Goal: Use online tool/utility

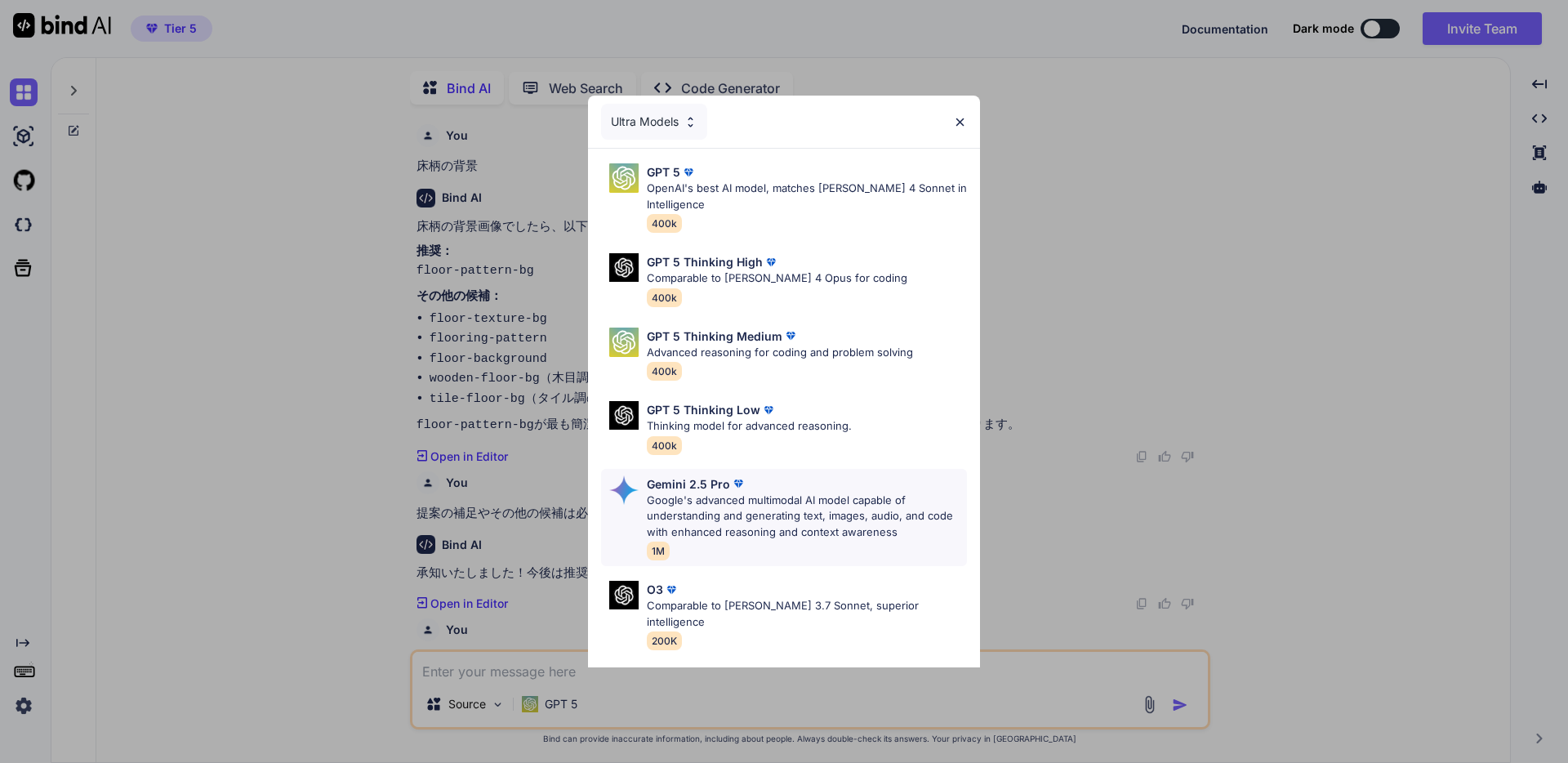
scroll to position [6, 0]
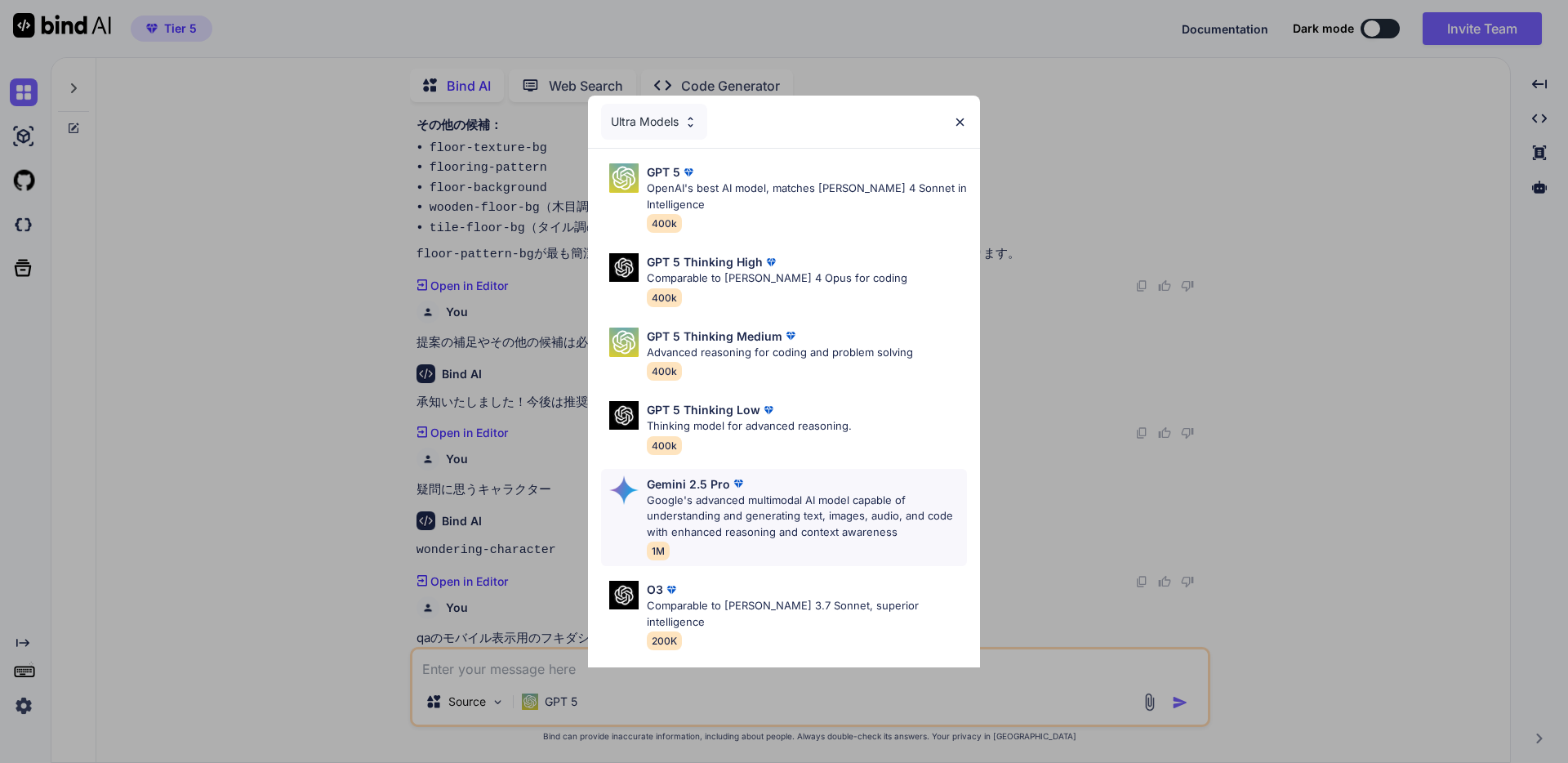
type textarea "x"
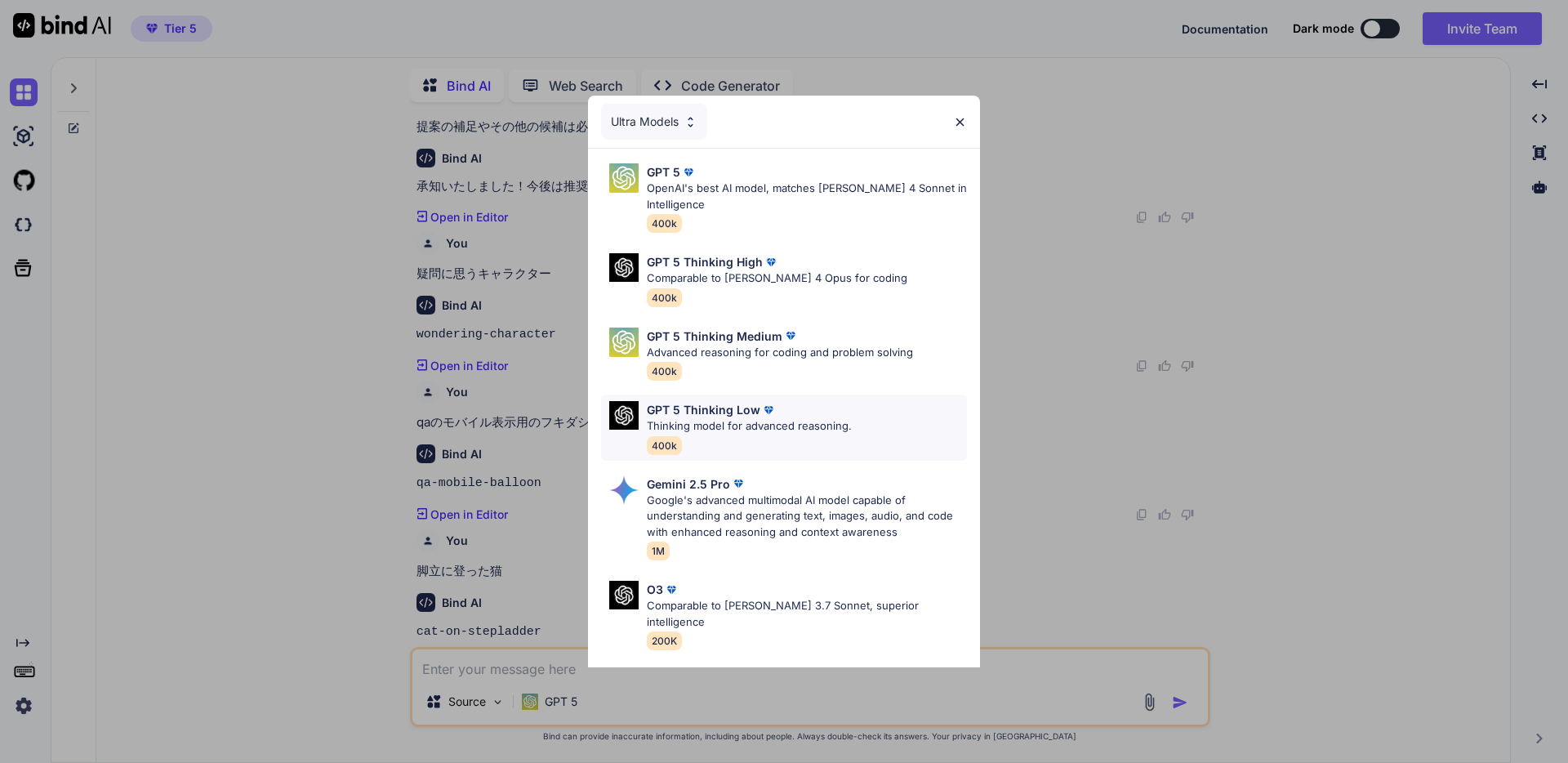
scroll to position [392, 0]
click at [961, 125] on img at bounding box center [960, 122] width 14 height 14
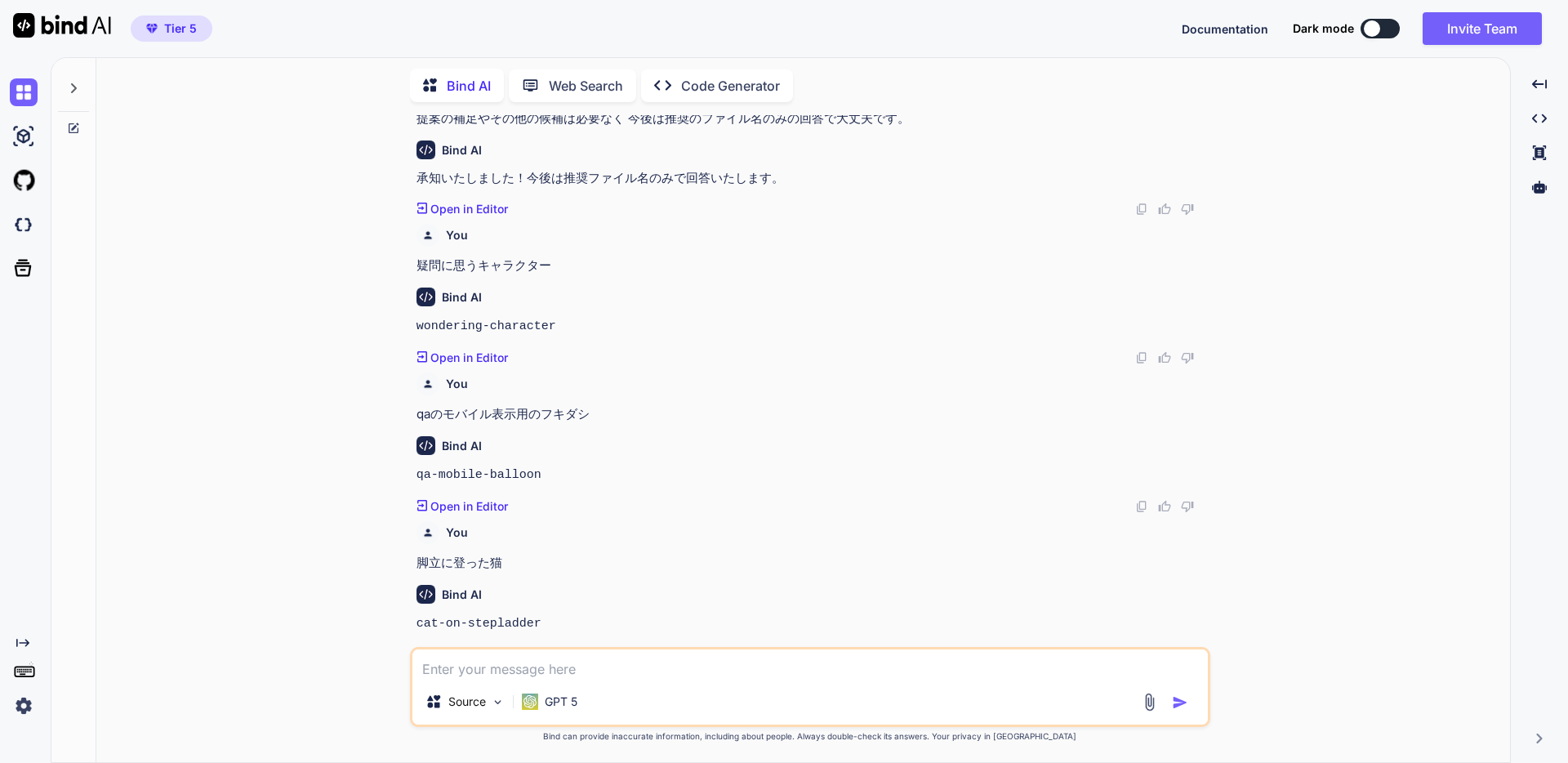
click at [521, 669] on textarea at bounding box center [809, 664] width 795 height 30
click at [81, 82] on div at bounding box center [73, 83] width 31 height 56
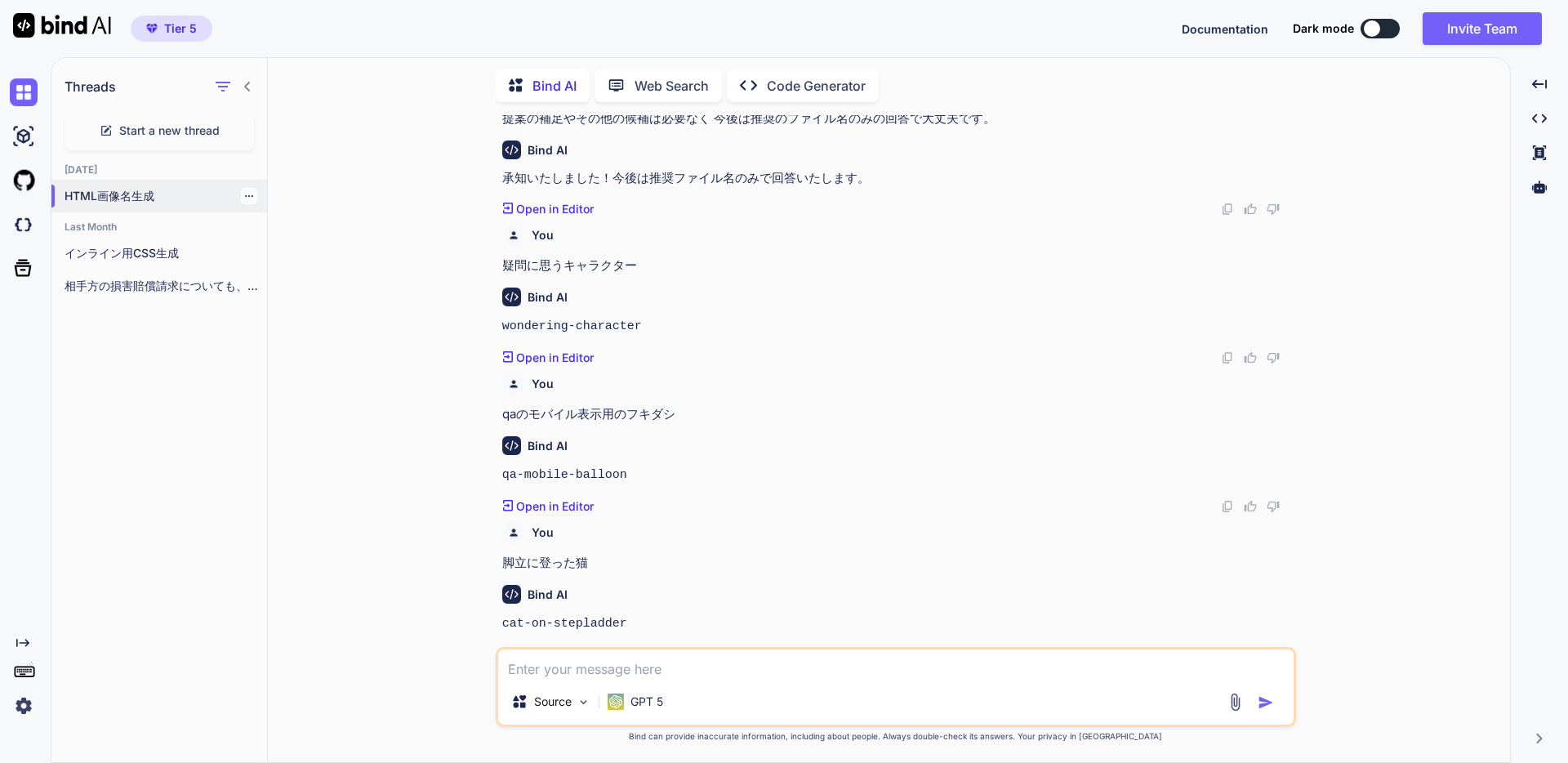
click at [142, 188] on p "HTML画像名生成" at bounding box center [166, 196] width 203 height 17
click at [144, 198] on p "HTML画像名生成" at bounding box center [166, 196] width 203 height 17
click at [590, 666] on textarea at bounding box center [895, 664] width 795 height 30
type textarea "あ"
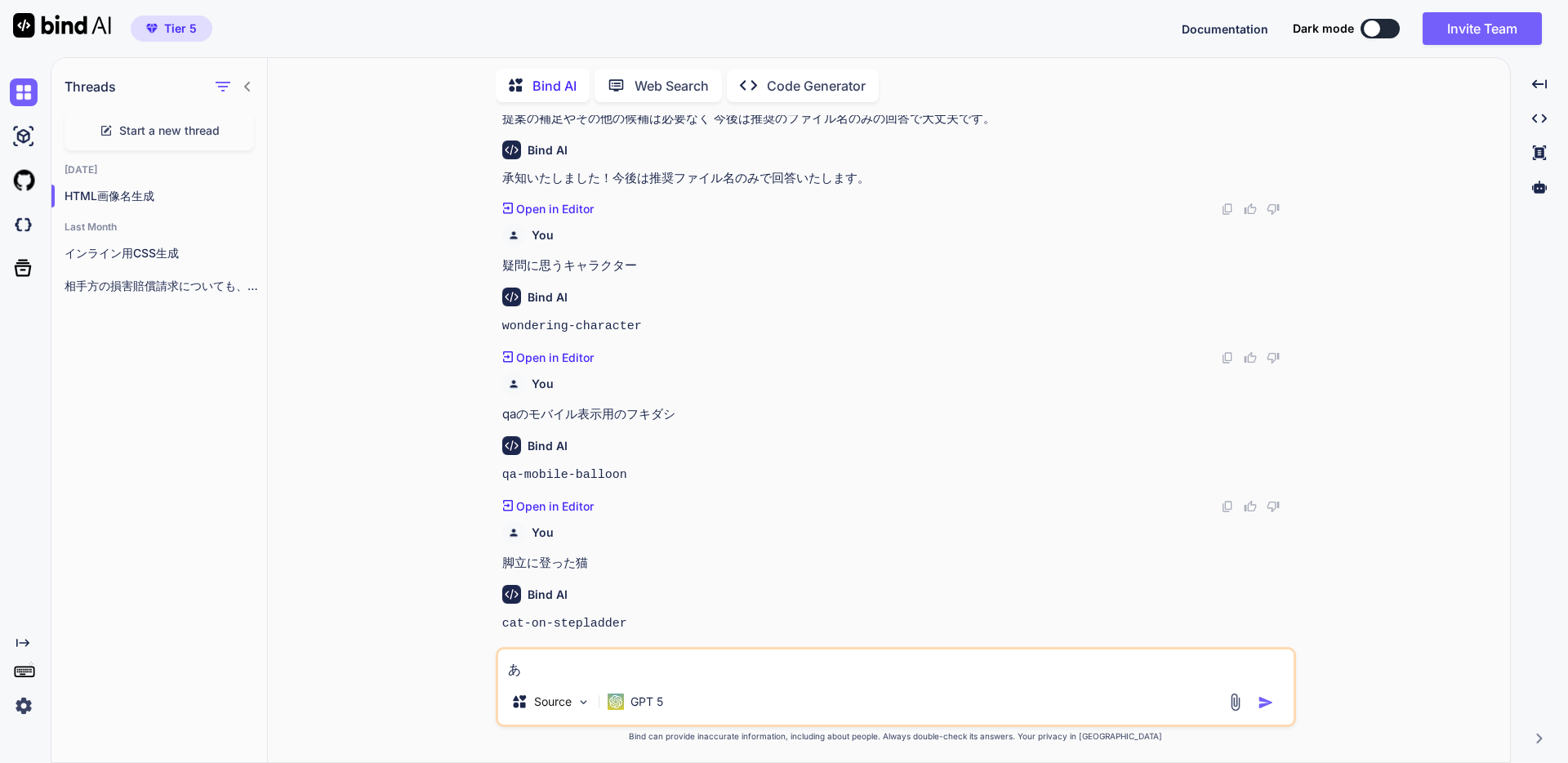
type textarea "x"
type textarea "あｓ"
type textarea "x"
type textarea "あｓｈ"
type textarea "x"
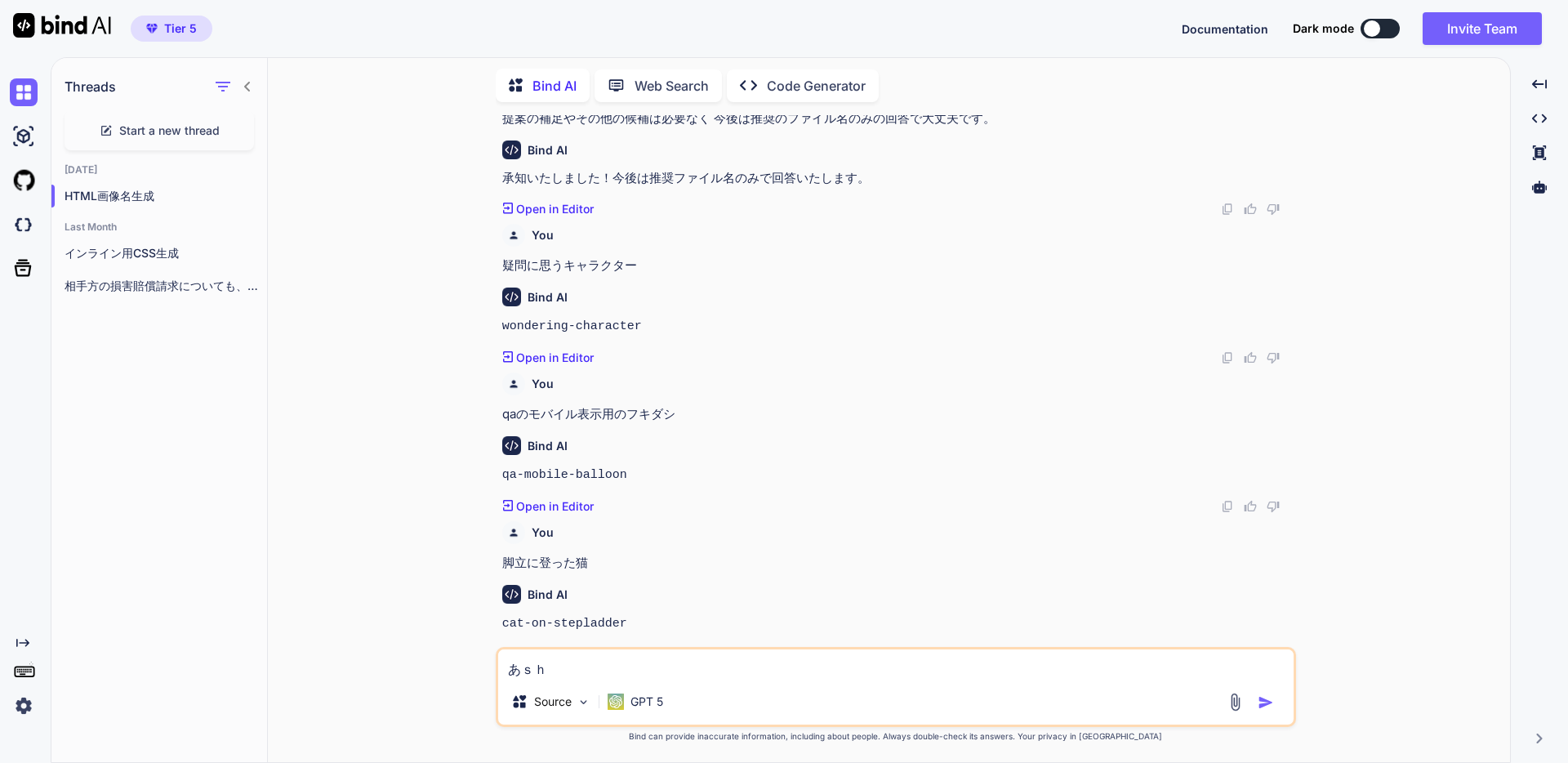
type textarea "あし"
type textarea "x"
type textarea "あしあ"
type textarea "x"
type textarea "あしあｔ"
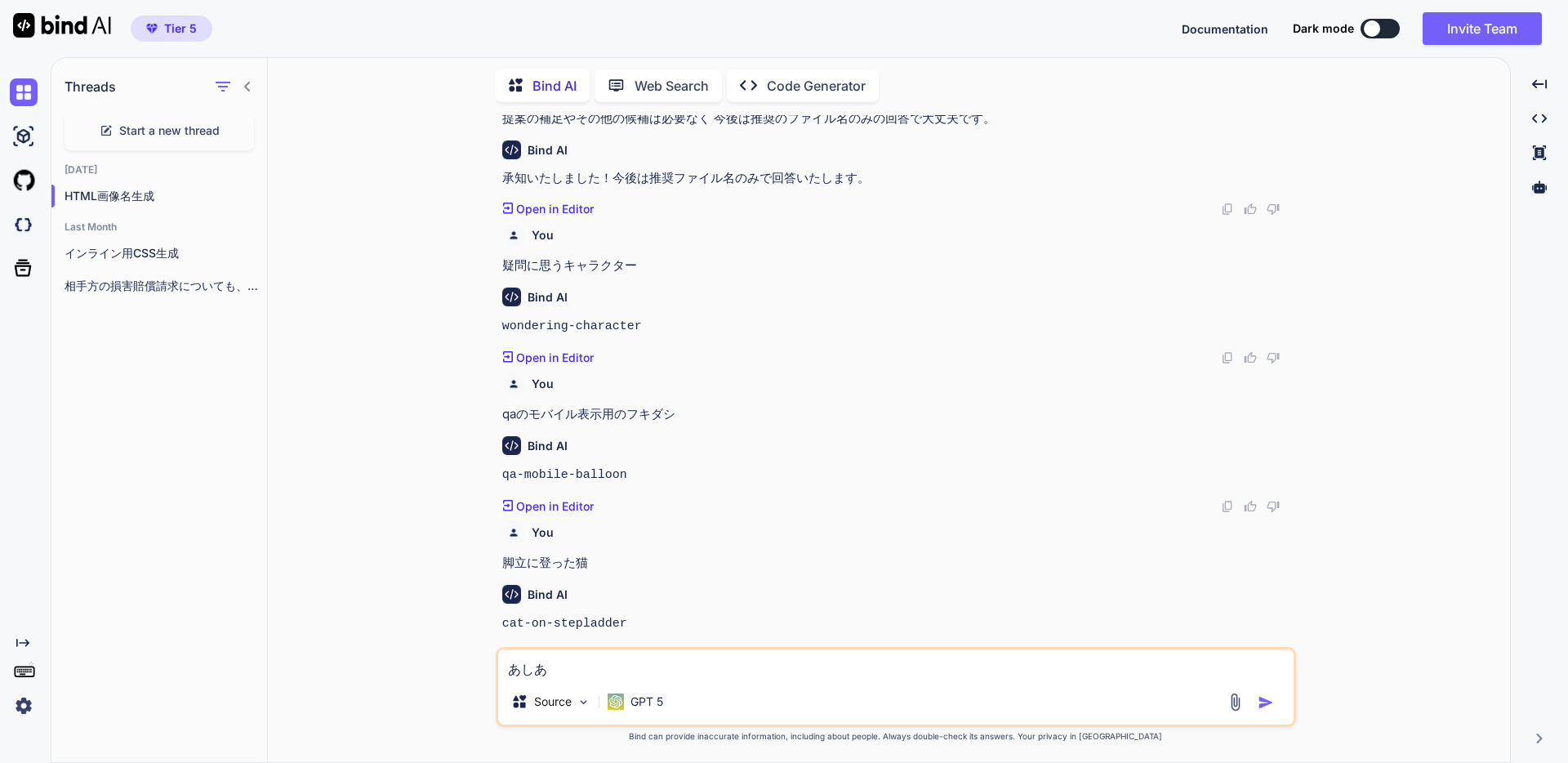
type textarea "x"
type textarea "あしあと"
type textarea "x"
type textarea "あしあとｗ"
type textarea "x"
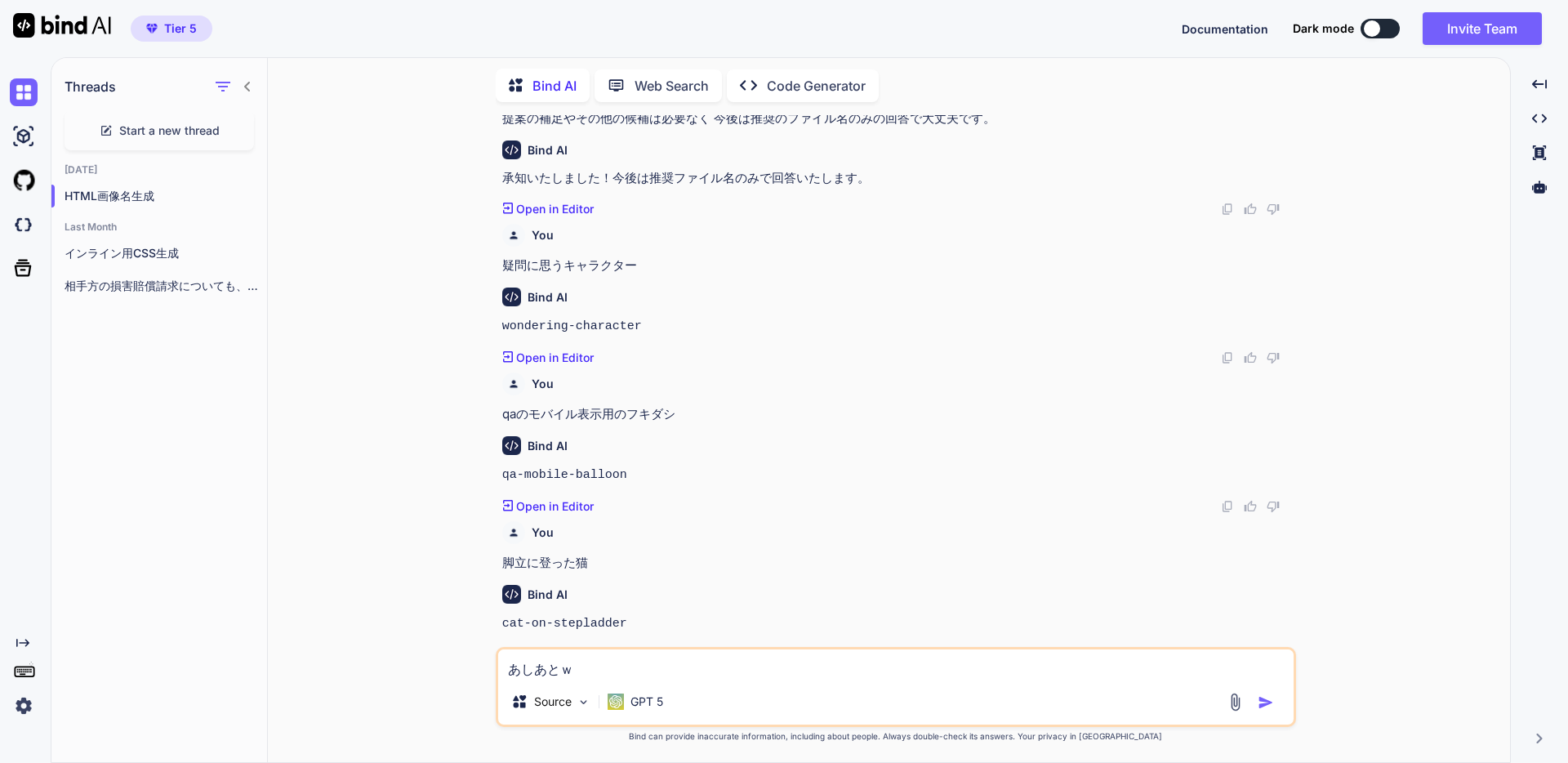
type textarea "あしあとを"
type textarea "x"
type textarea "足跡を"
type textarea "x"
type textarea "足跡をｔ"
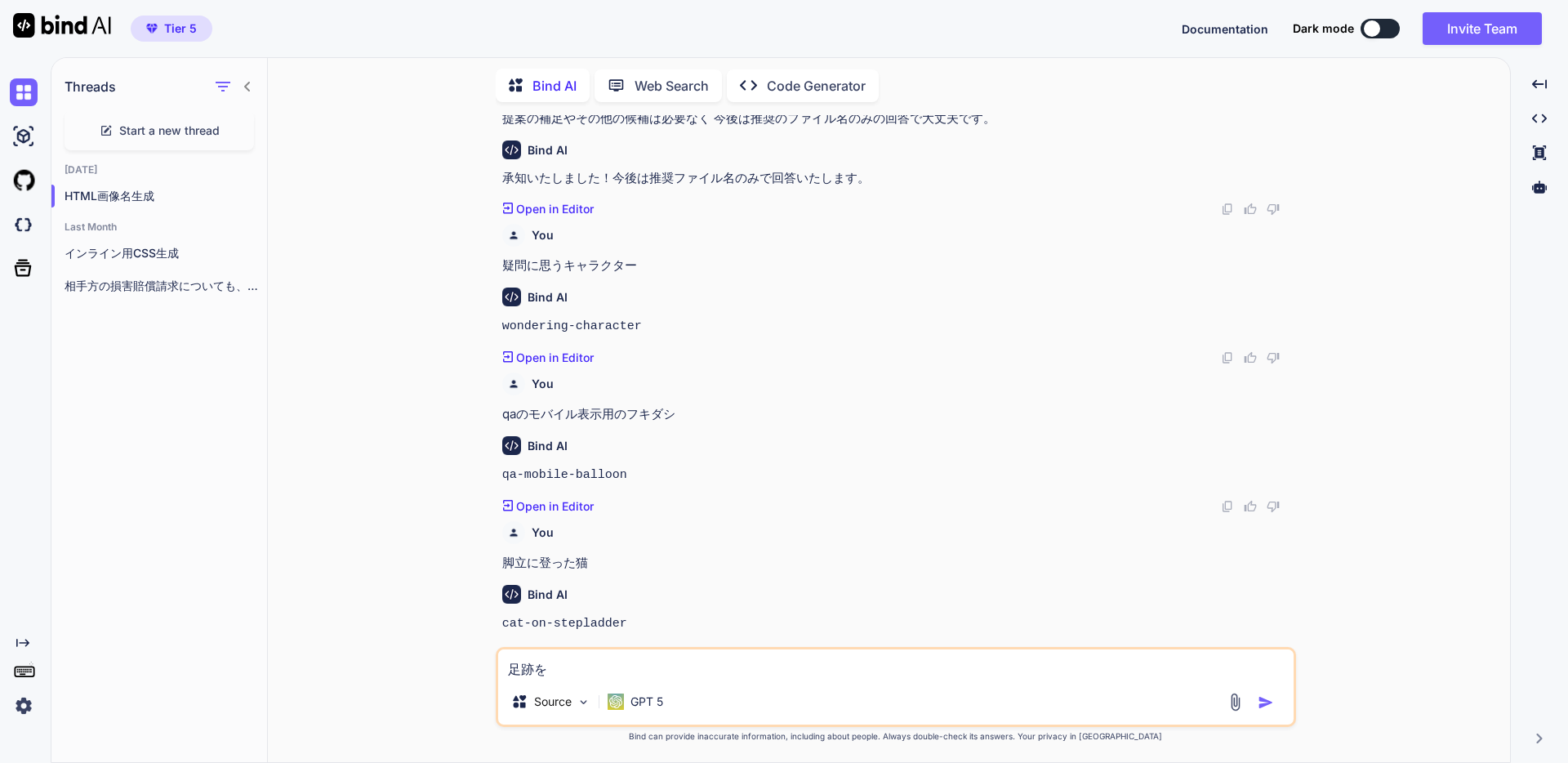
type textarea "x"
type textarea "足跡をつ"
type textarea "x"
type textarea "足跡をつｋ"
type textarea "x"
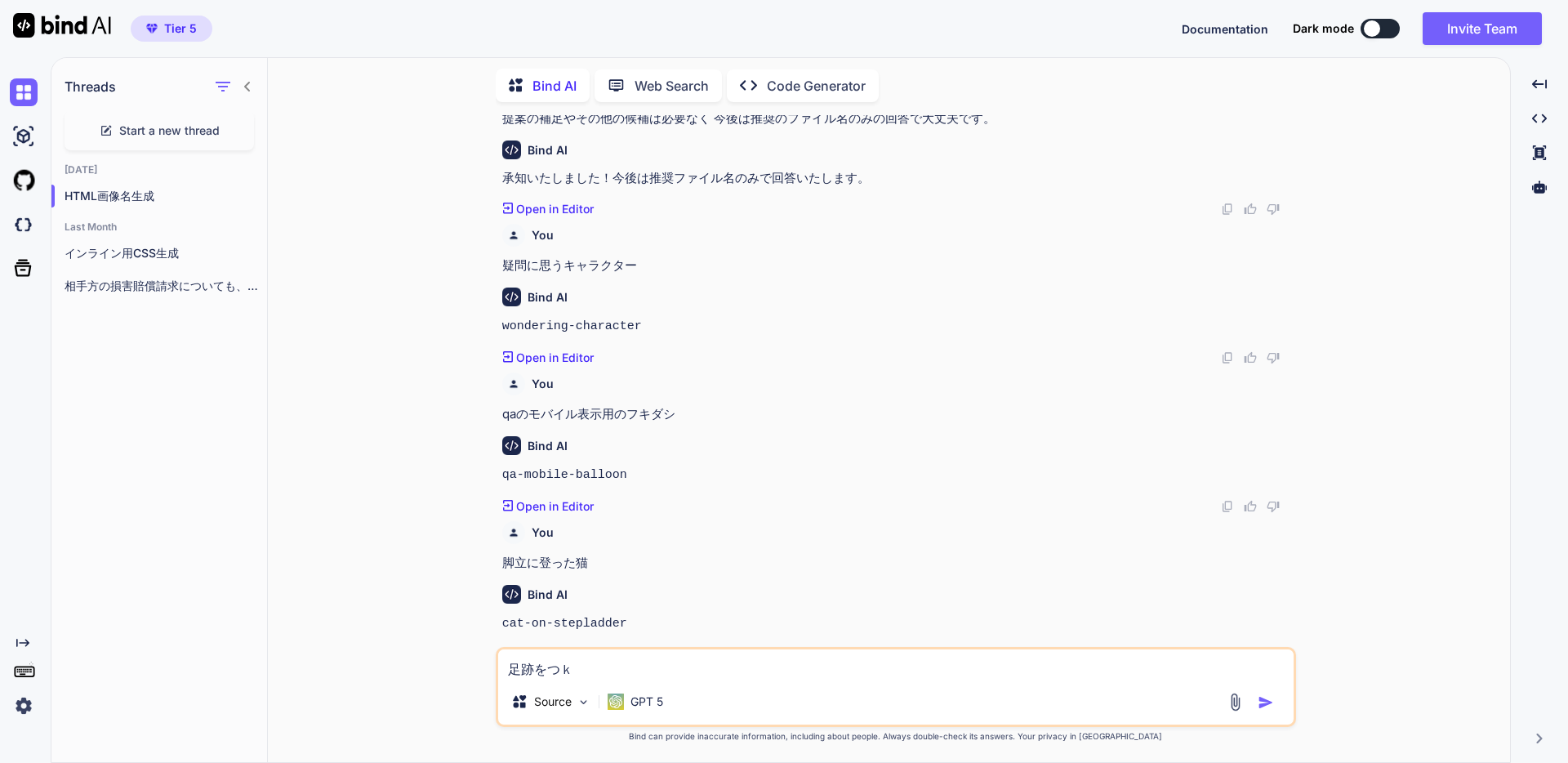
type textarea "足跡をつけ"
type textarea "x"
type textarea "足跡をつけｔ"
type textarea "x"
type textarea "足跡をつけて"
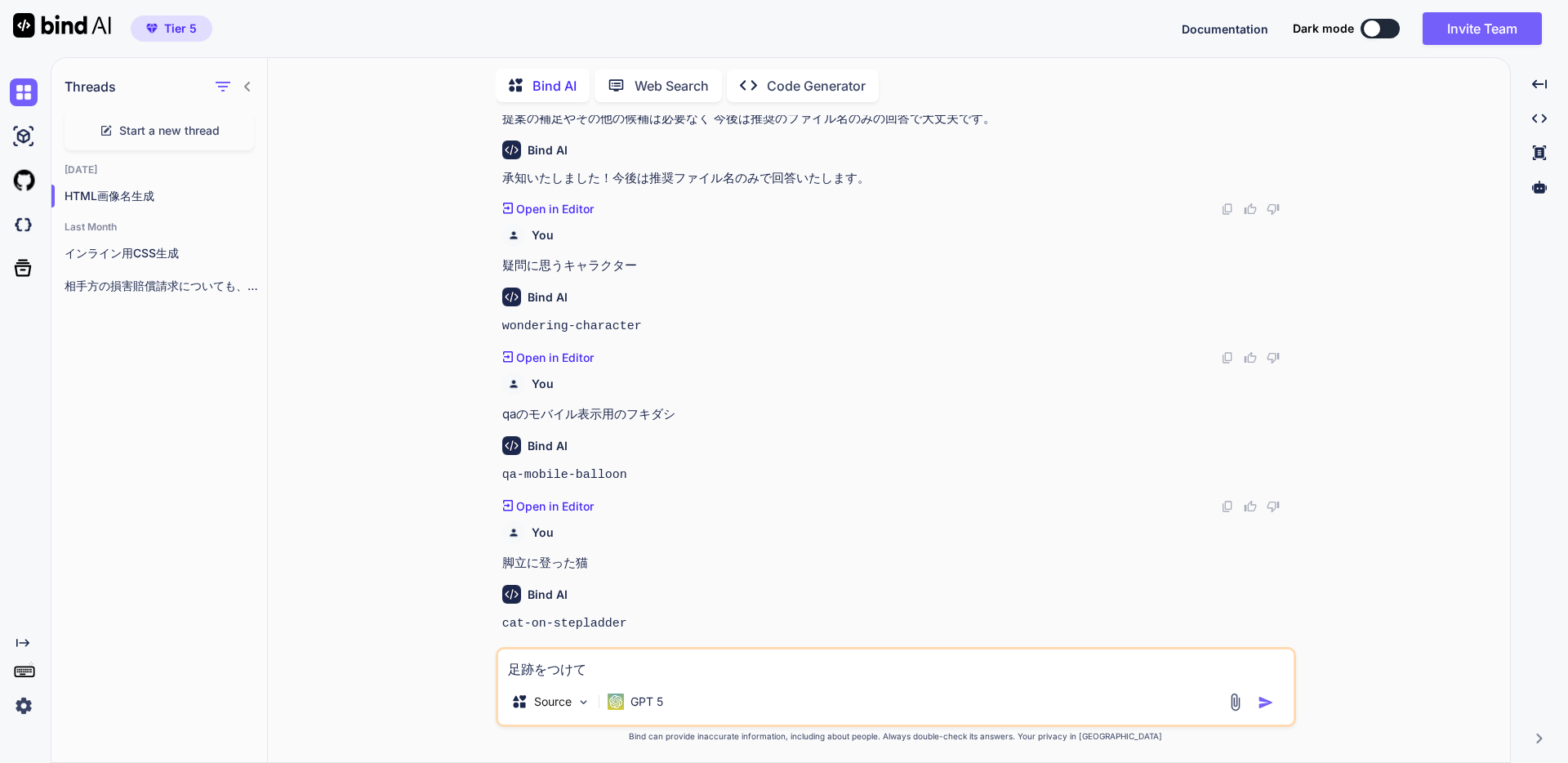
type textarea "x"
type textarea "足跡をつけてあ"
type textarea "x"
type textarea "足跡をつけてあｒ"
type textarea "x"
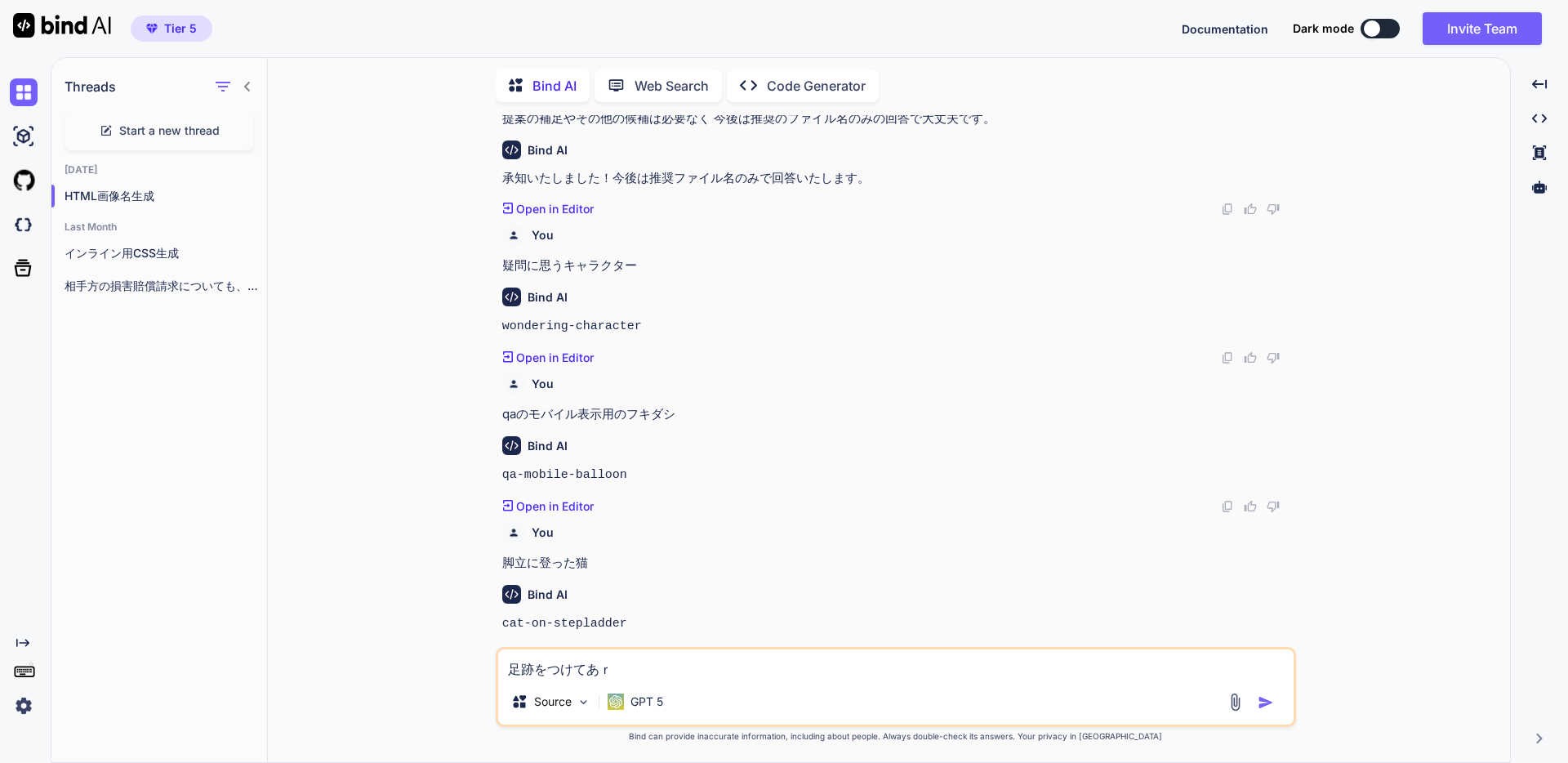
type textarea "足跡をつけてある"
type textarea "x"
type textarea "足跡をつけてあるｋ"
type textarea "x"
type textarea "足跡をつけてあるく"
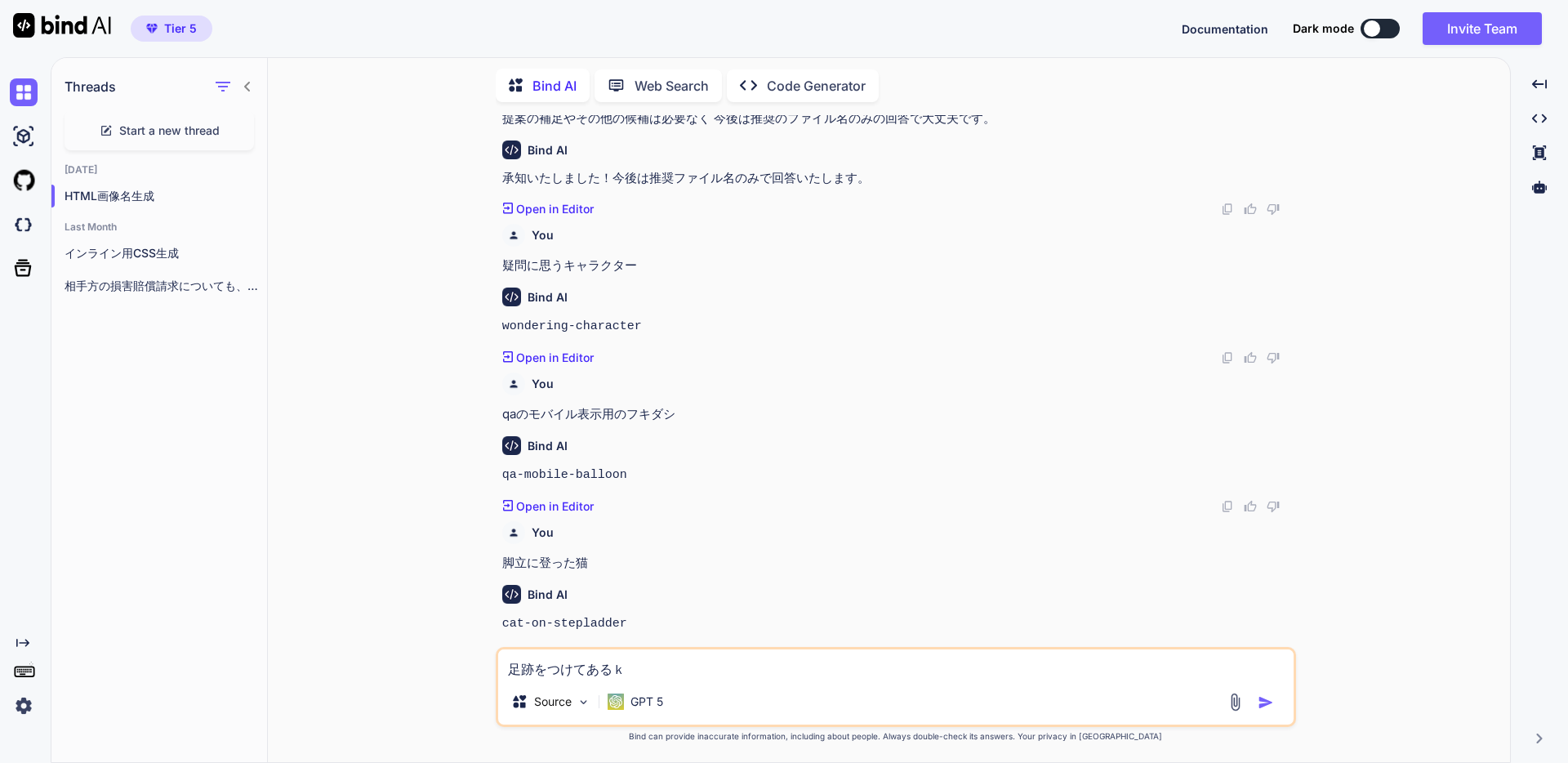
type textarea "x"
type textarea "足跡をつけて歩く"
type textarea "x"
type textarea "足跡をつけて歩くｎ"
type textarea "x"
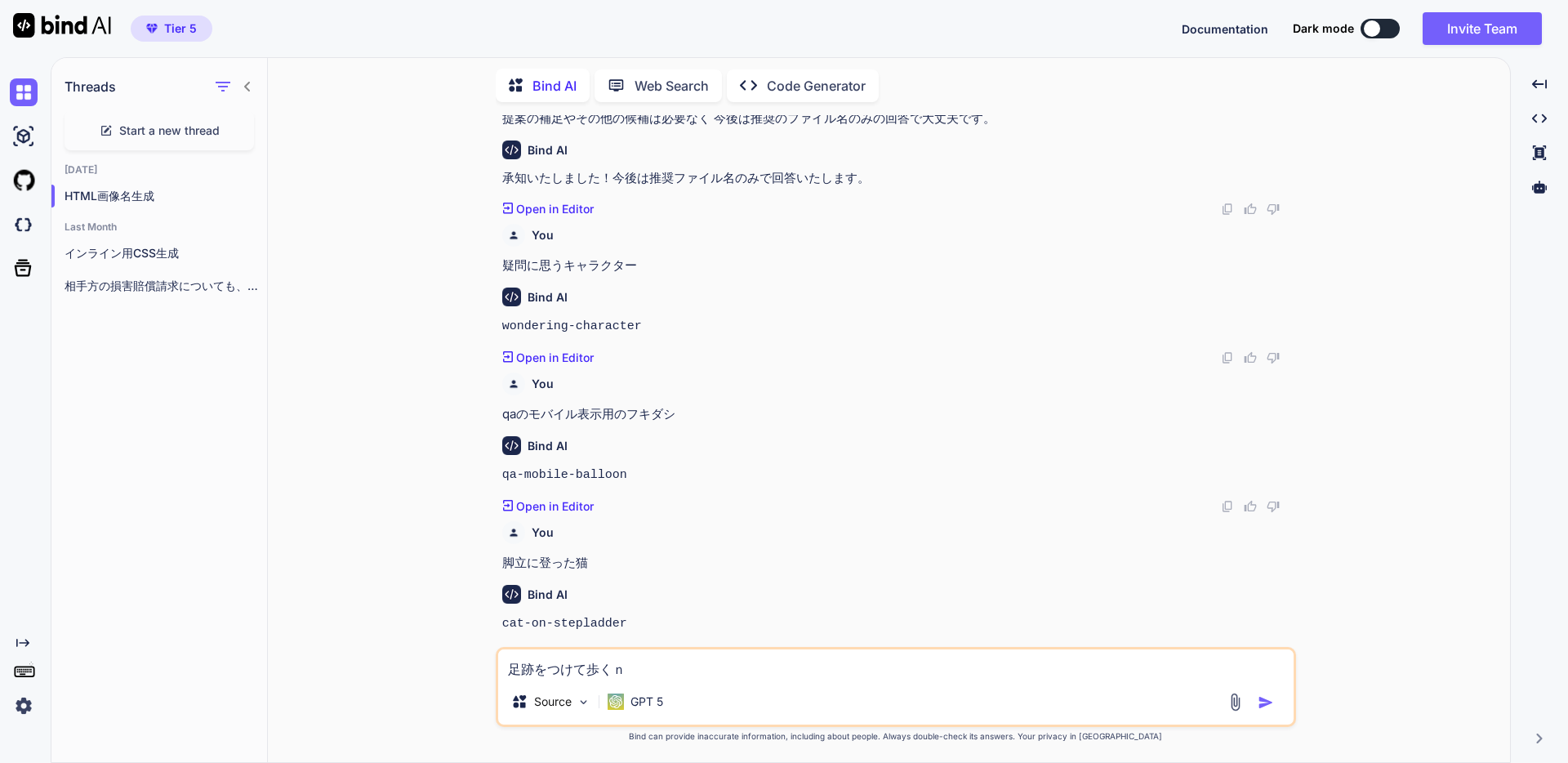
type textarea "足跡をつけて歩くね"
type textarea "x"
type textarea "足跡をつけて歩くねｋ"
type textarea "x"
type textarea "足跡をつけて歩くねこ"
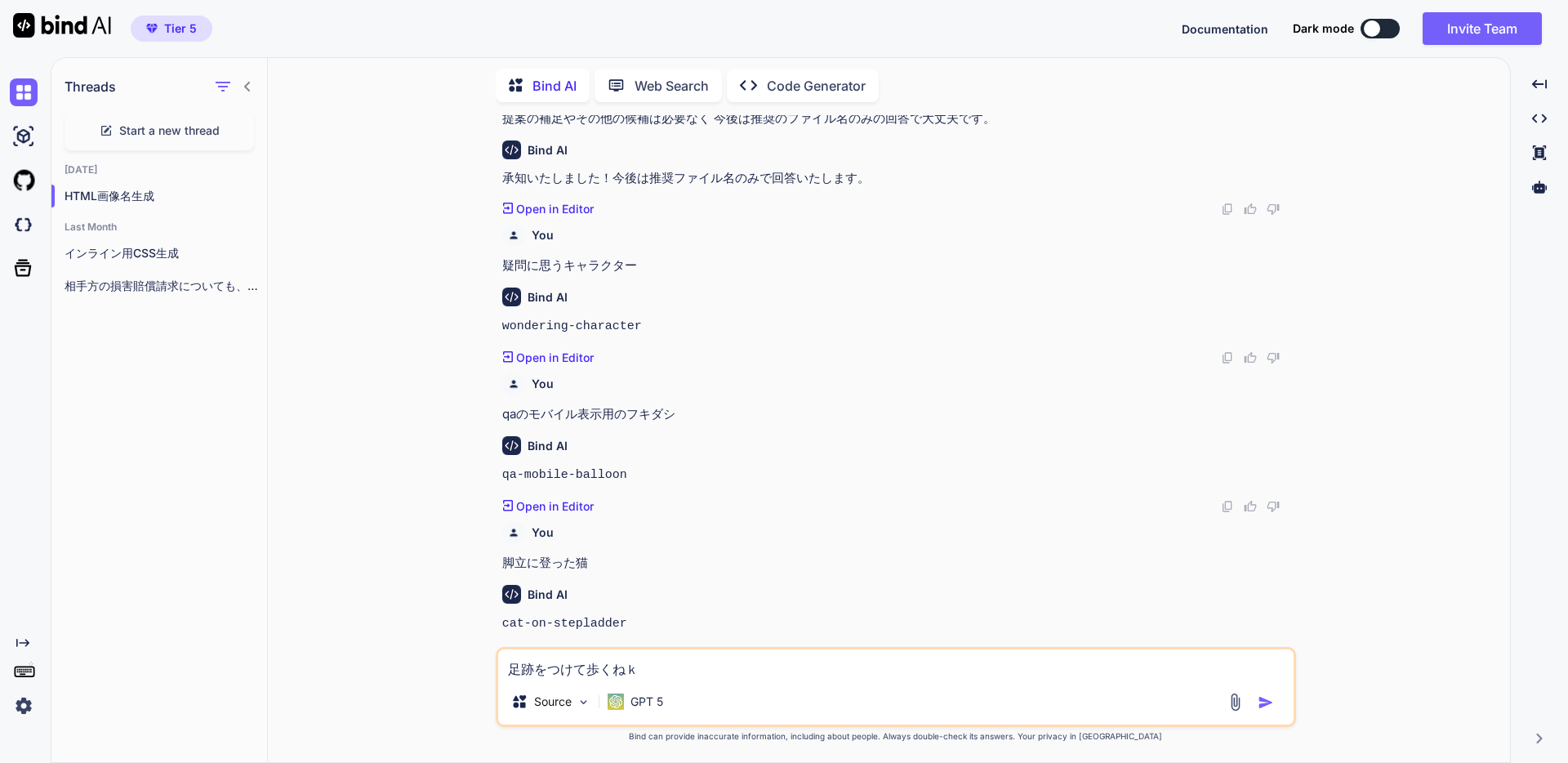
type textarea "x"
type textarea "足跡をつけて歩く猫"
type textarea "x"
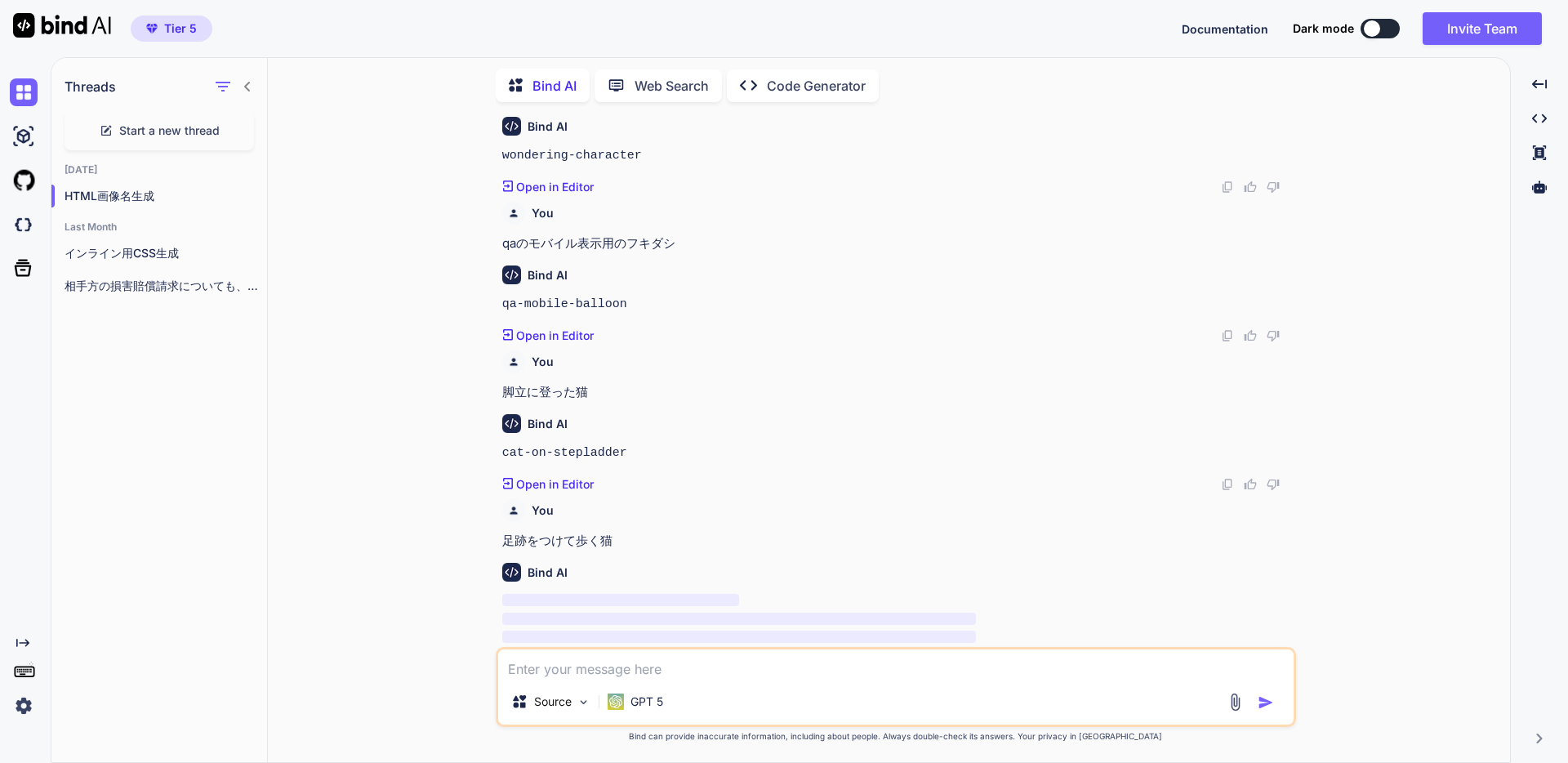
scroll to position [564, 0]
type textarea "x"
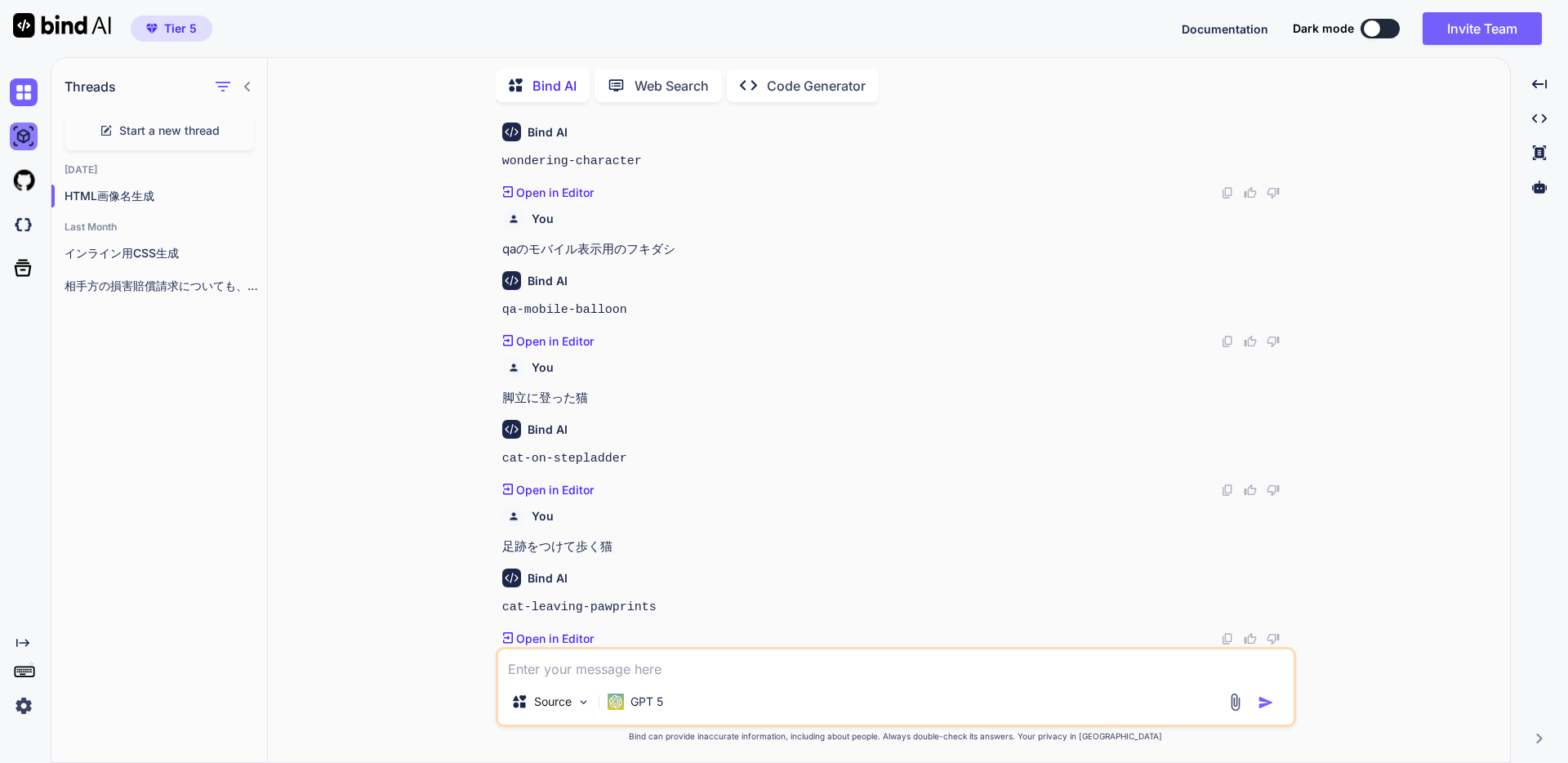
scroll to position [539, 0]
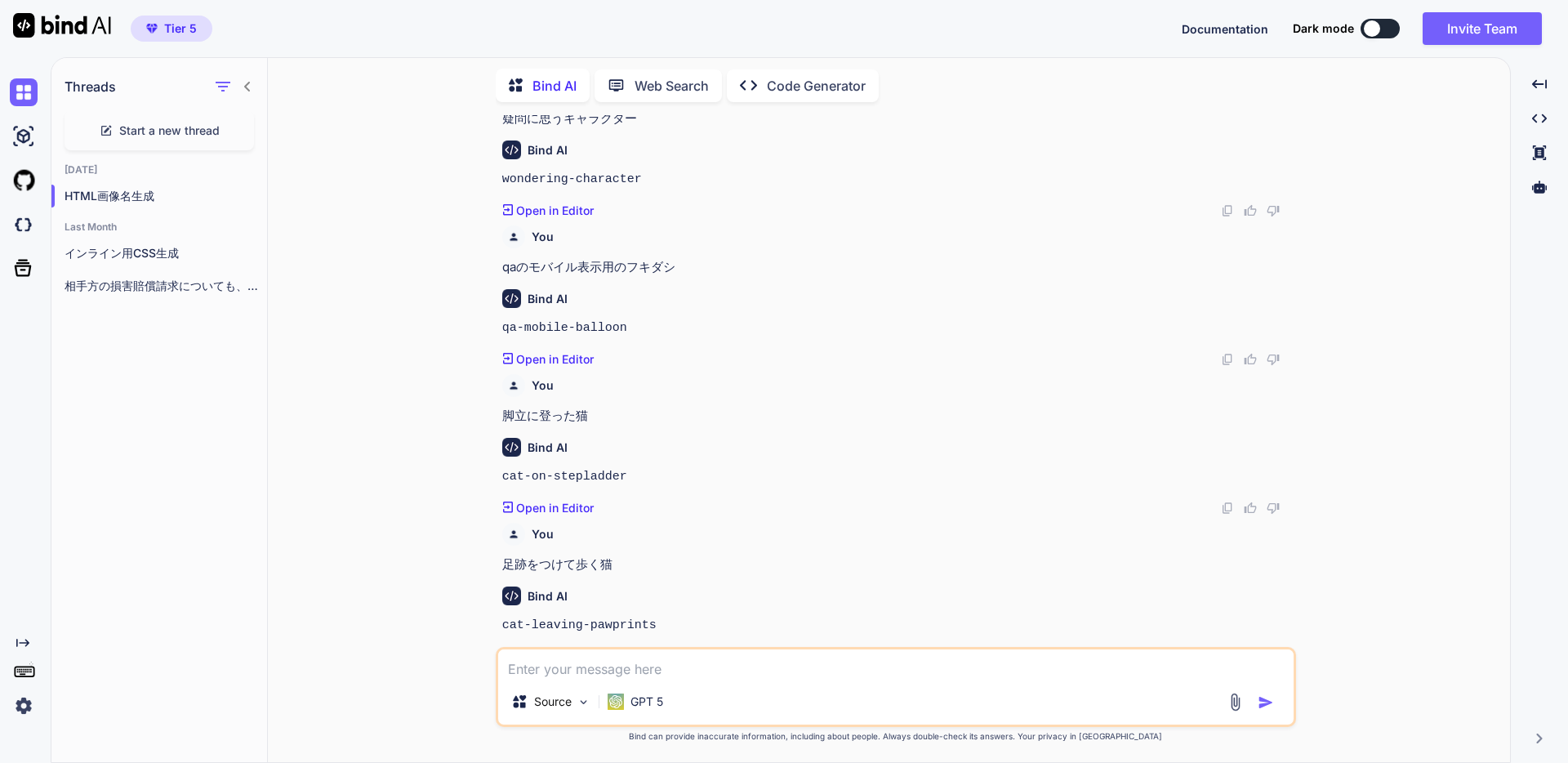
click at [639, 618] on code "cat-leaving-pawprints" at bounding box center [580, 625] width 154 height 14
copy div "cat-leaving-pawprints Created with Pixso."
click at [25, 215] on img at bounding box center [24, 225] width 28 height 28
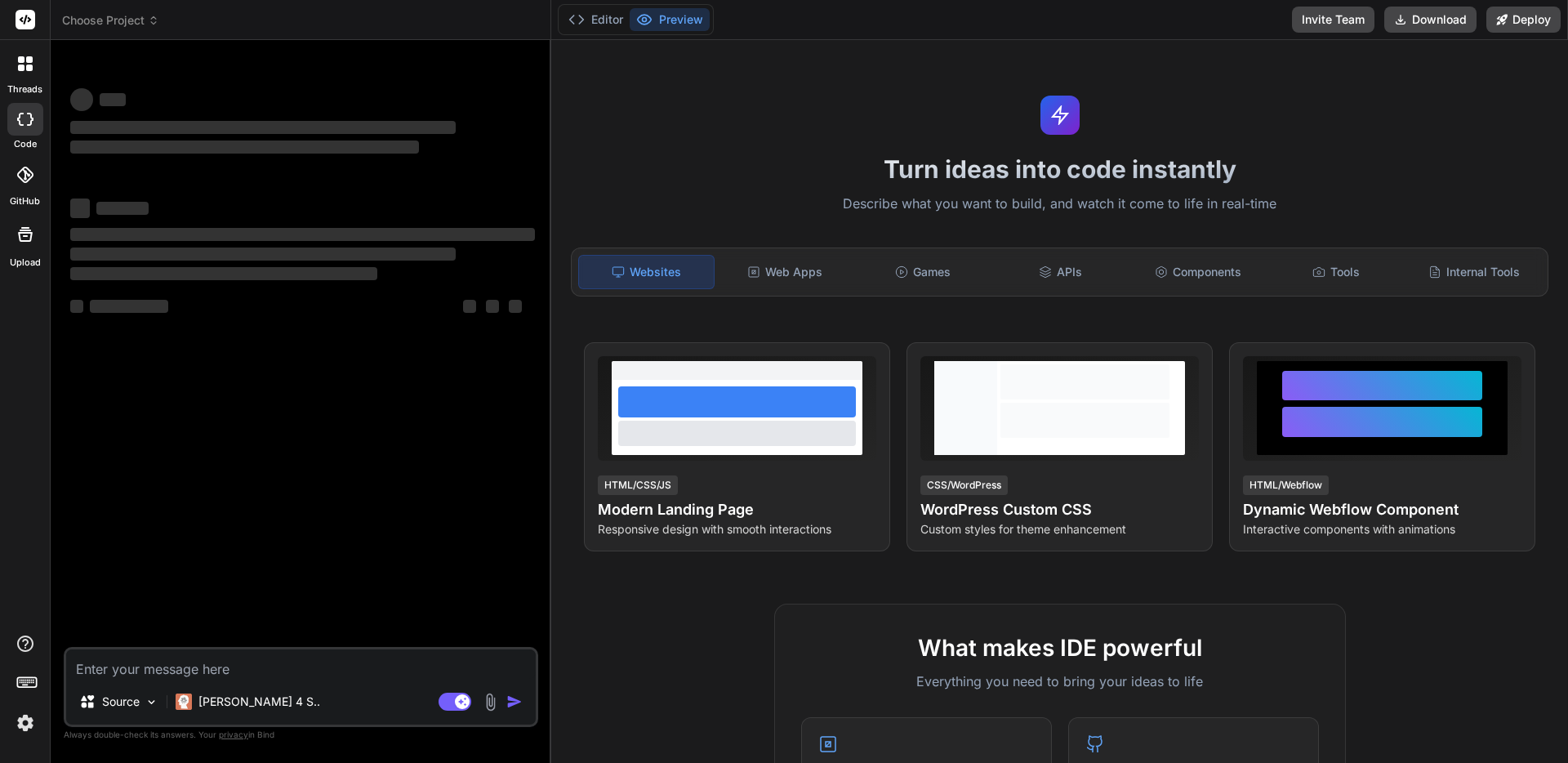
click at [1431, 147] on div "Turn ideas into code instantly Describe what you want to build, and watch it co…" at bounding box center [1059, 402] width 1016 height 723
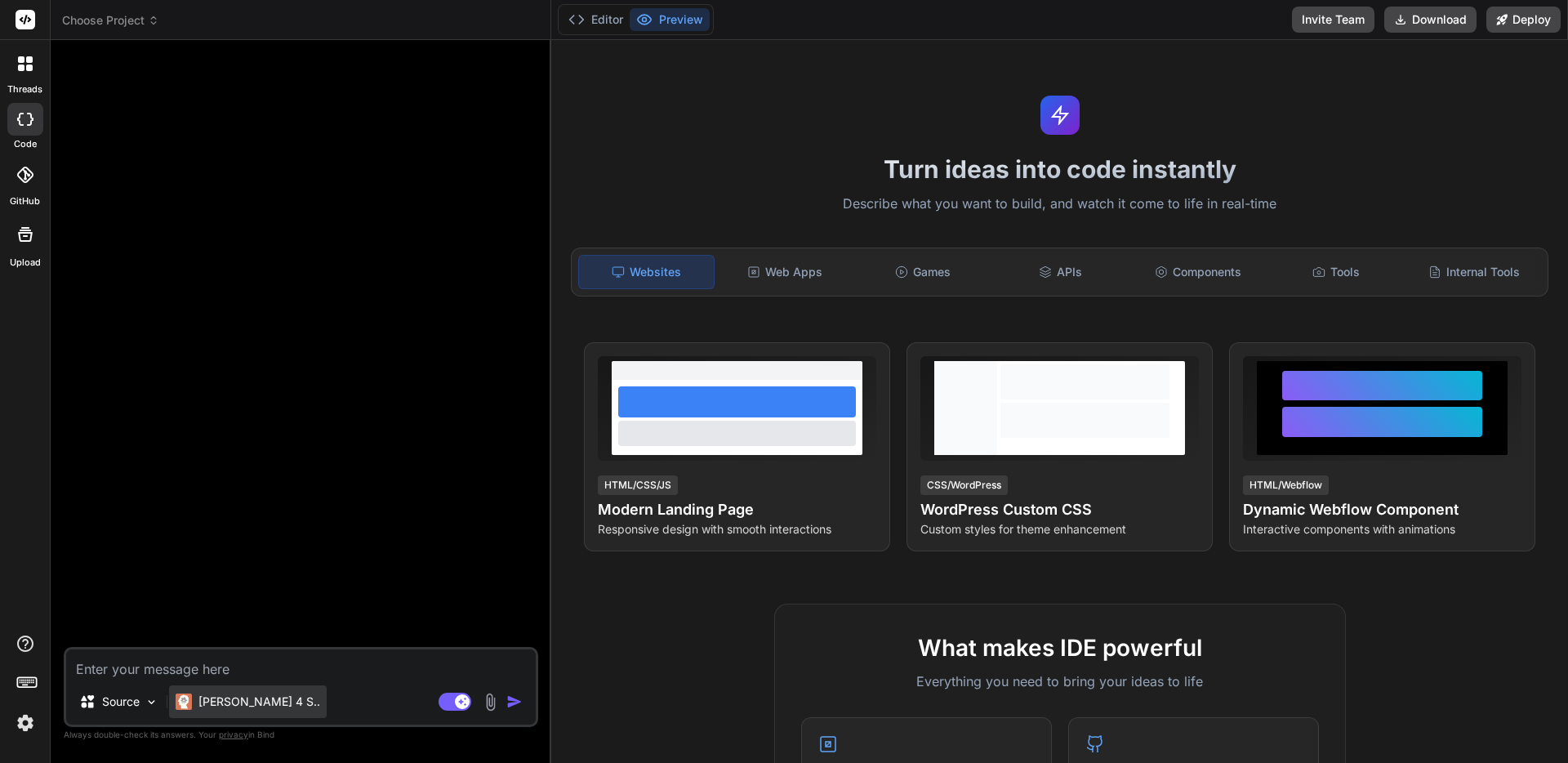
click at [243, 695] on p "Claude 4 S.." at bounding box center [259, 702] width 122 height 17
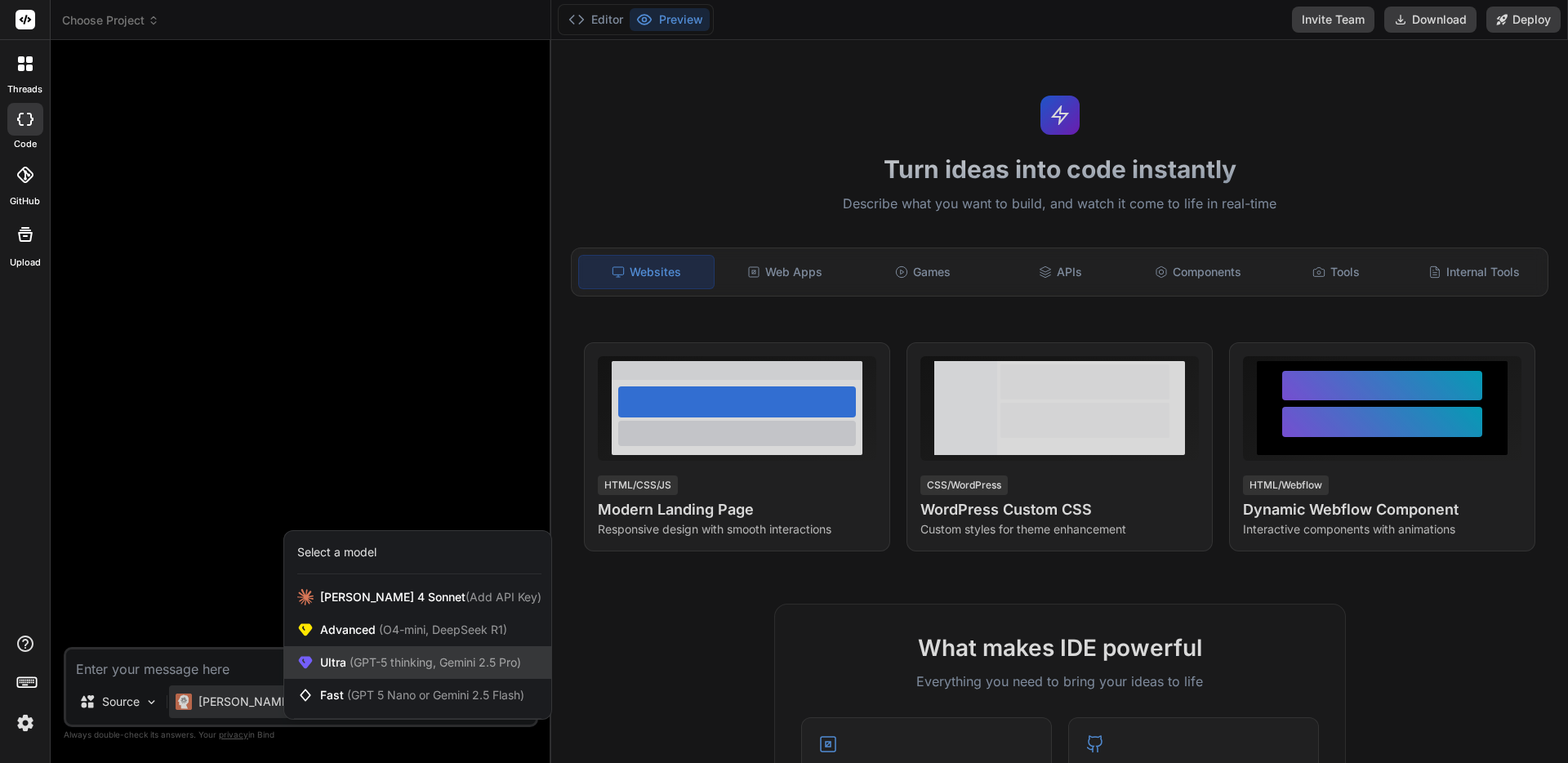
click at [341, 670] on span "Ultra (GPT-5 thinking, Gemini 2.5 Pro)" at bounding box center [420, 662] width 201 height 17
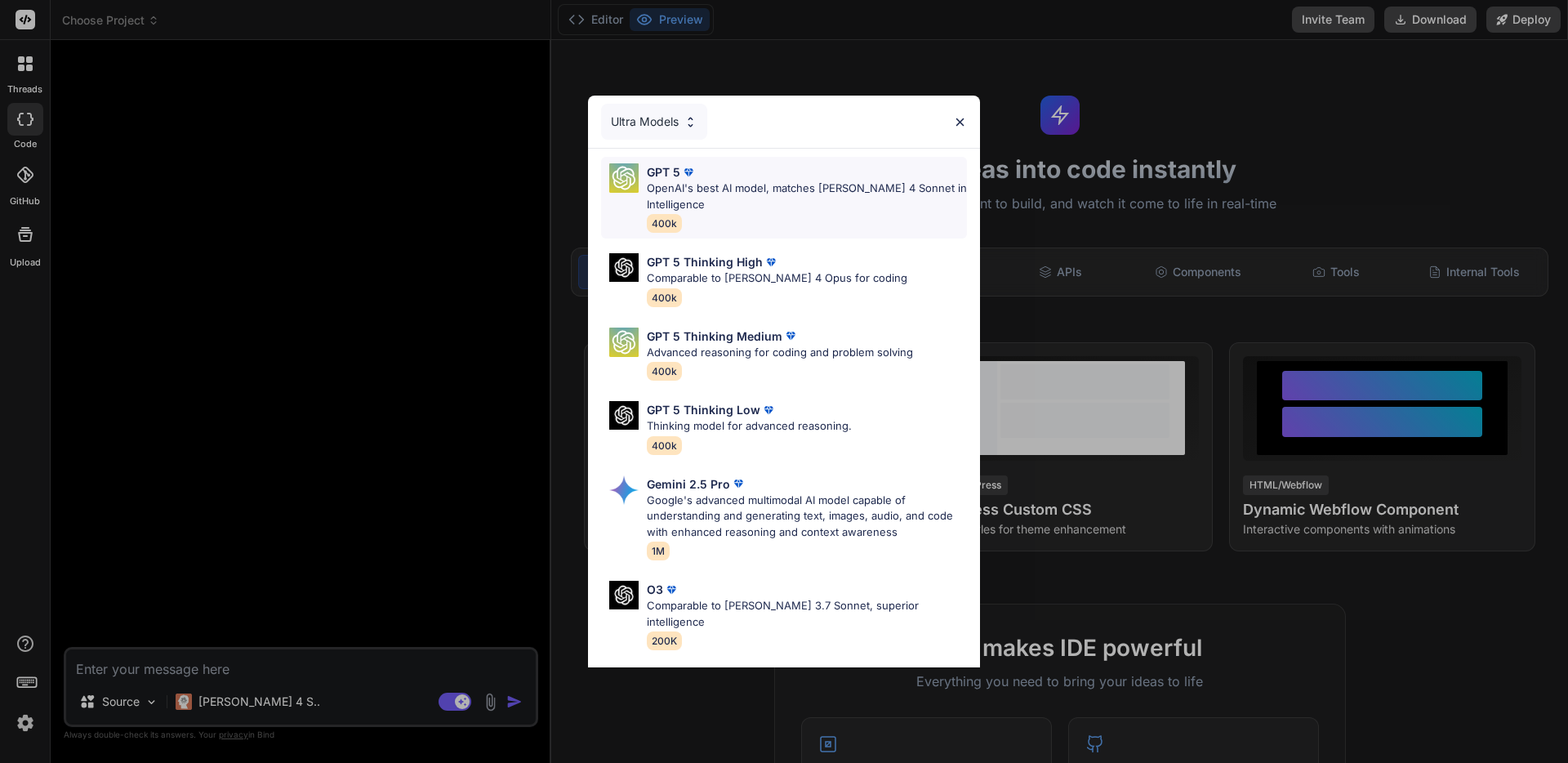
click at [727, 218] on div "GPT 5 OpenAI's best AI model, matches Claude 4 Sonnet in Intelligence 400k" at bounding box center [806, 197] width 320 height 68
type textarea "x"
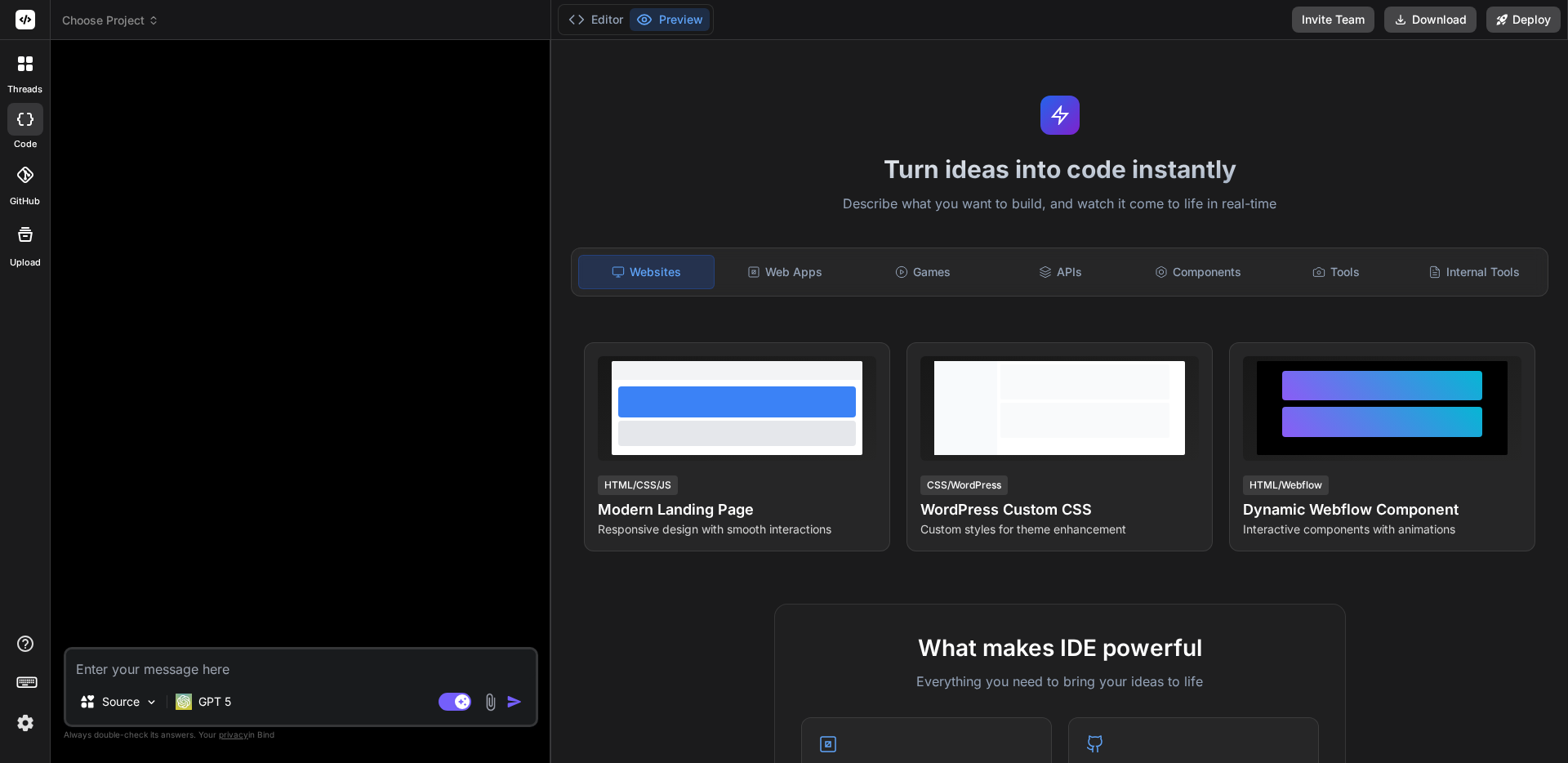
click at [24, 720] on img at bounding box center [25, 723] width 28 height 28
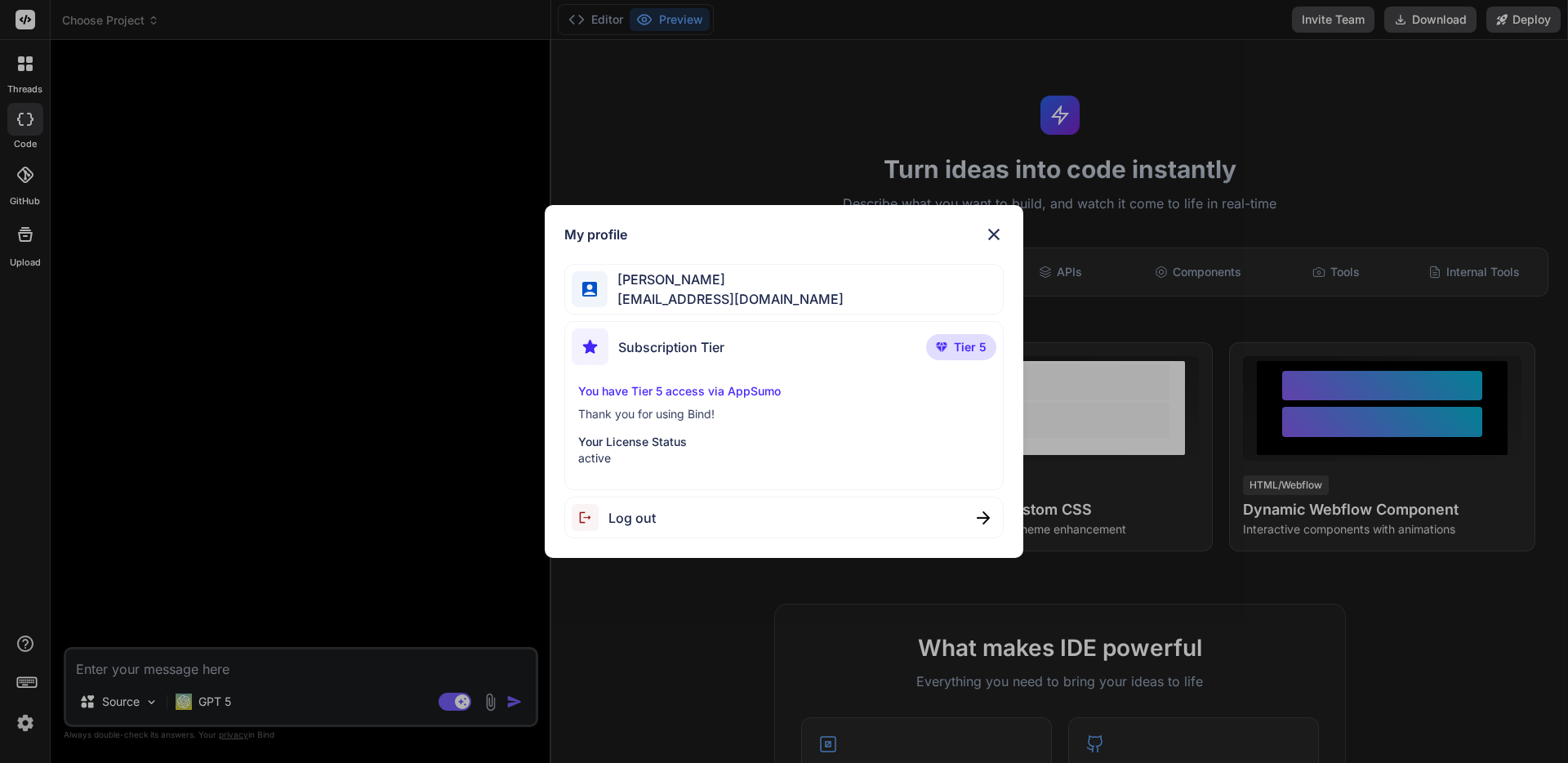
click at [992, 230] on img at bounding box center [994, 234] width 19 height 19
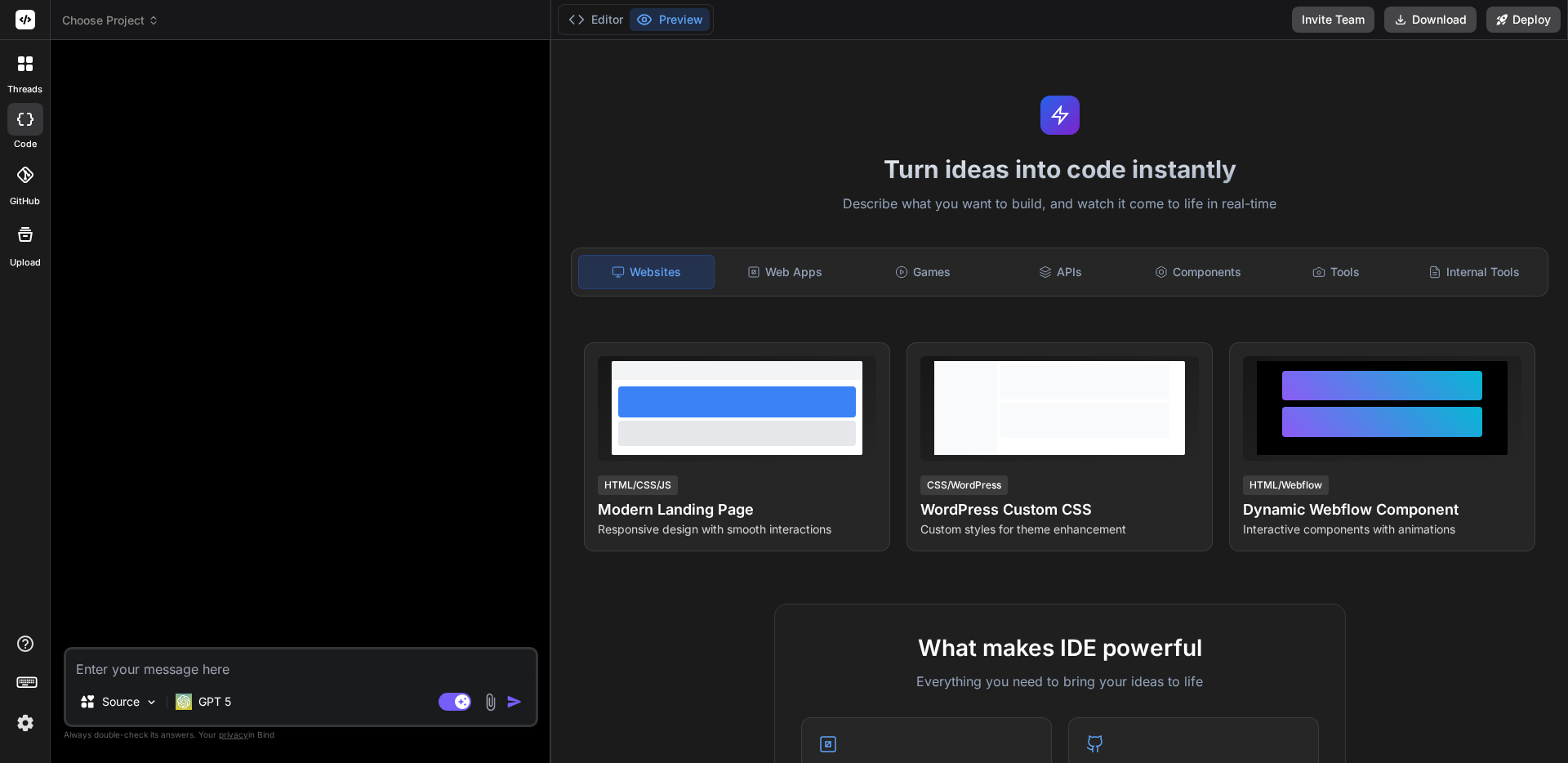
click at [23, 675] on icon at bounding box center [27, 681] width 23 height 23
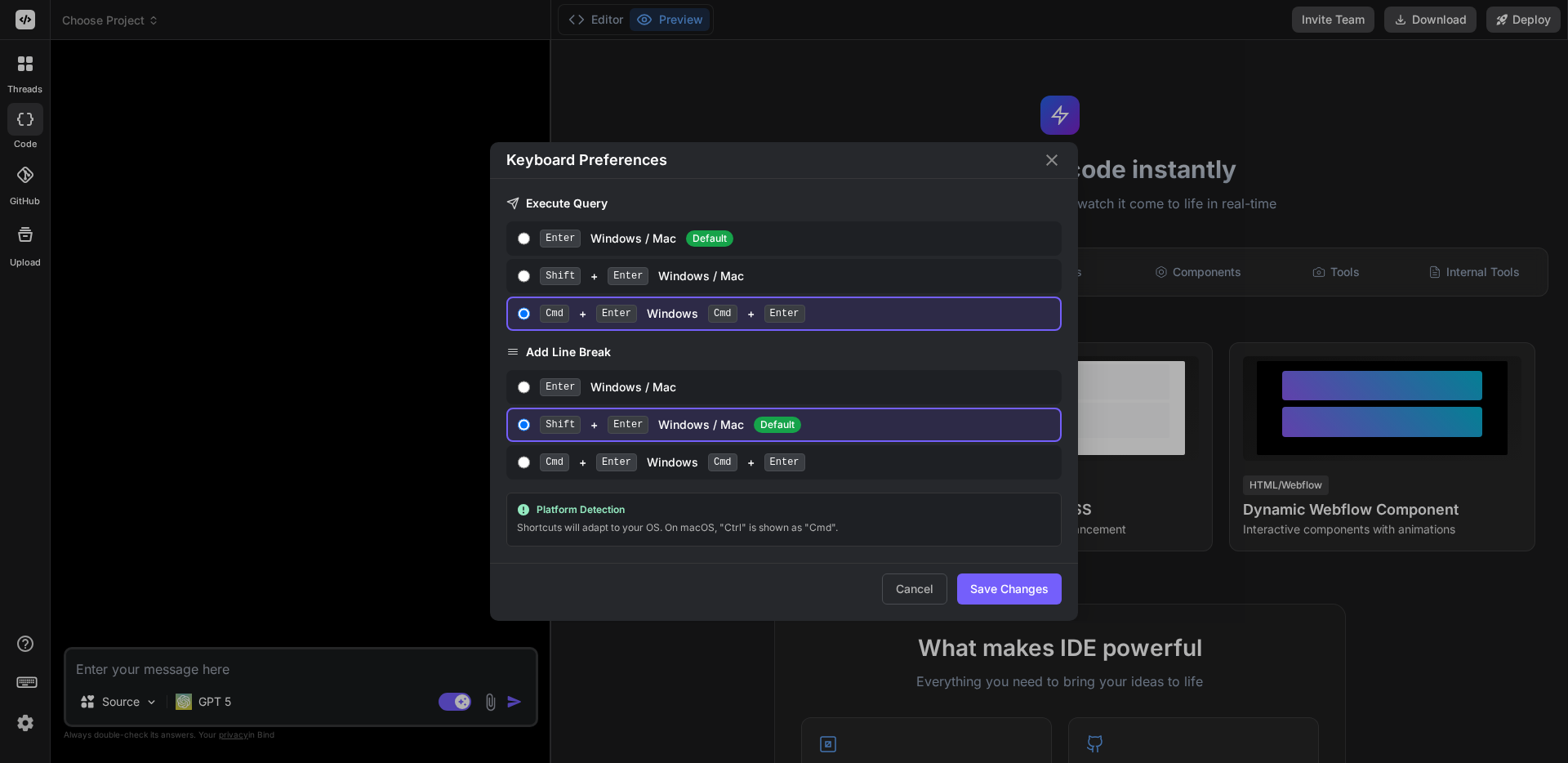
click at [23, 675] on div "Keyboard Preferences Execute Query Enter Windows / Mac Default Shift + Enter Wi…" at bounding box center [784, 382] width 1568 height 763
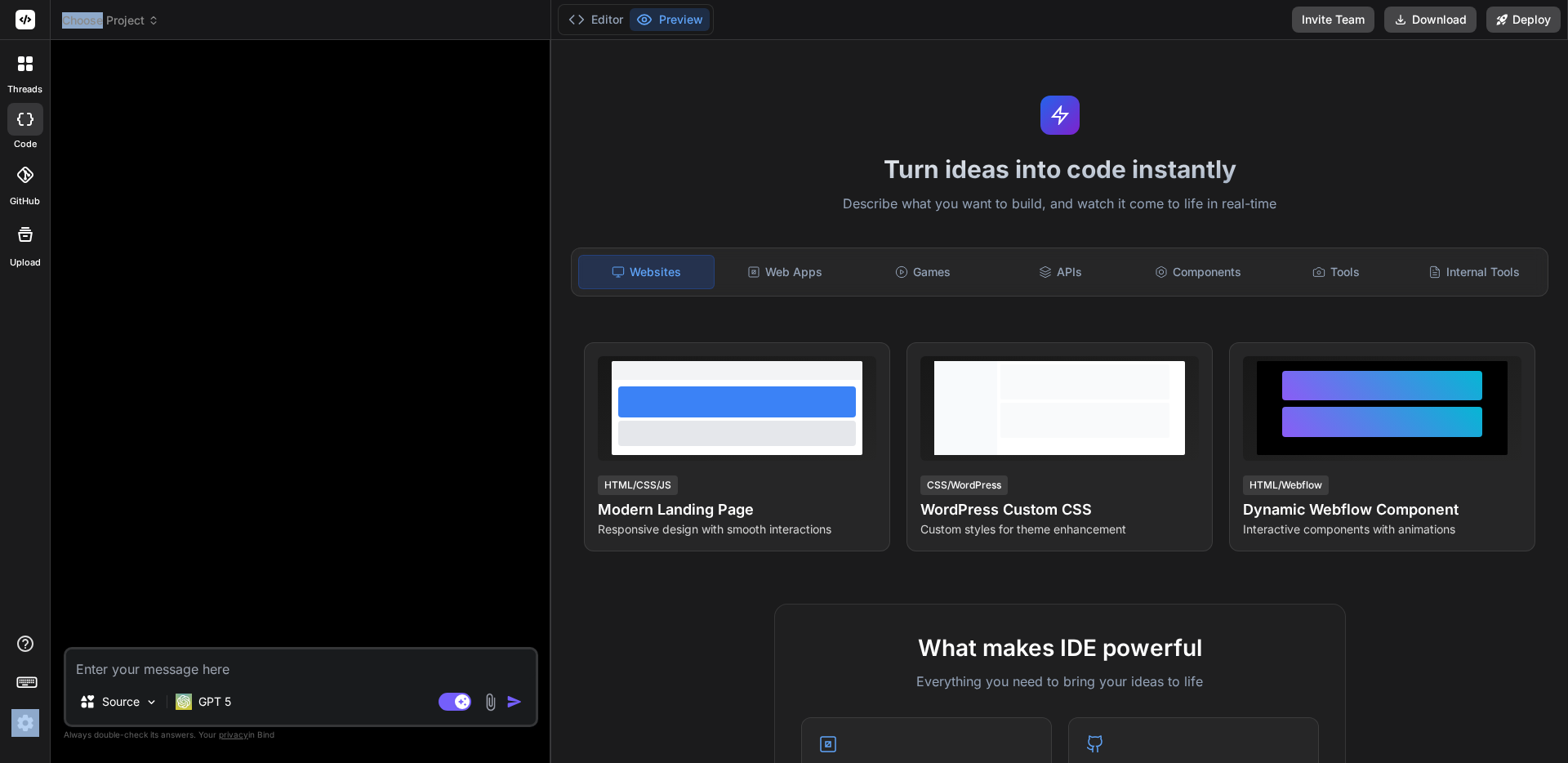
click at [23, 675] on icon at bounding box center [27, 681] width 23 height 23
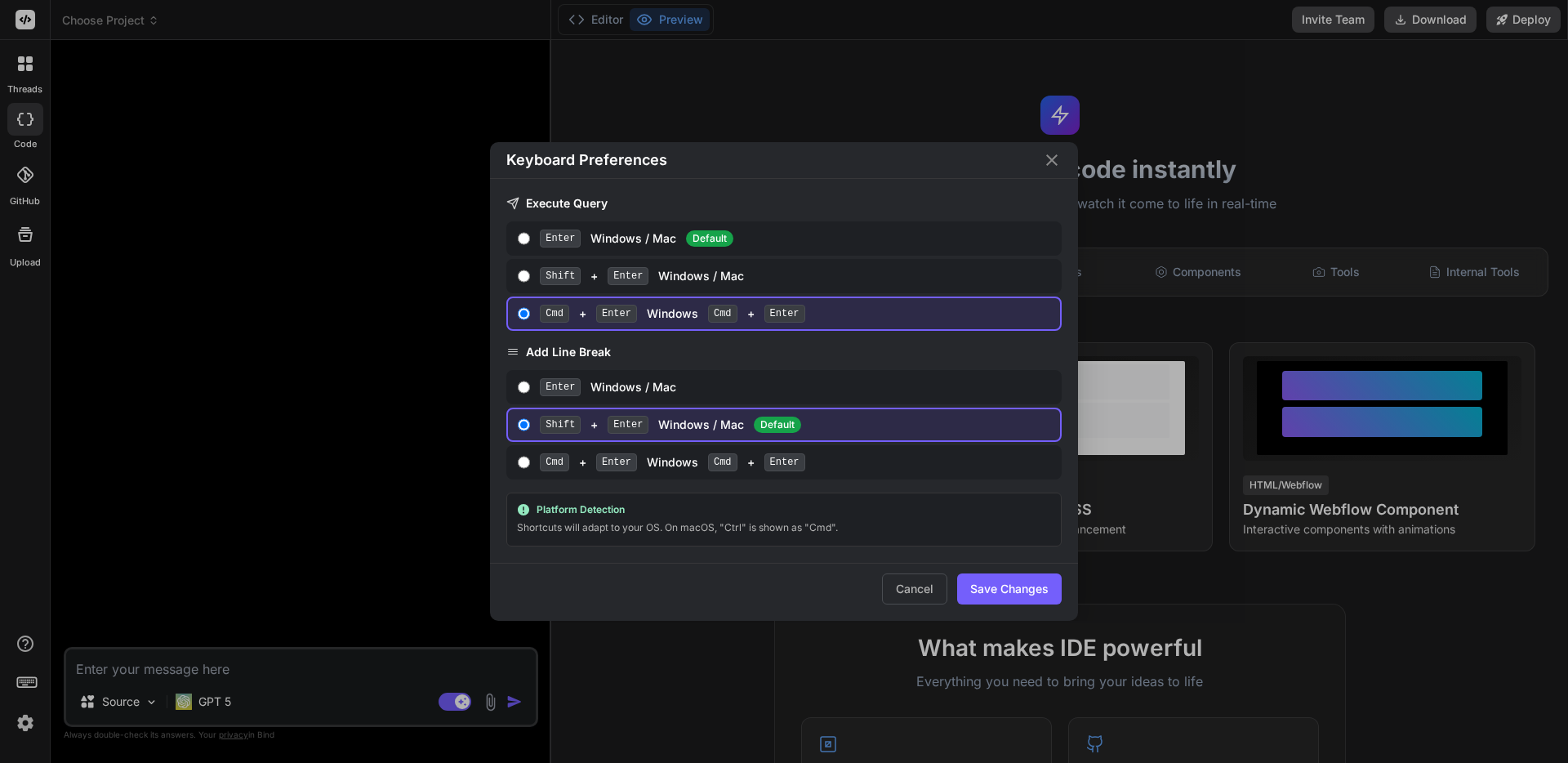
click at [23, 675] on div "Keyboard Preferences Execute Query Enter Windows / Mac Default Shift + Enter Wi…" at bounding box center [784, 382] width 1568 height 763
